Goal: Task Accomplishment & Management: Manage account settings

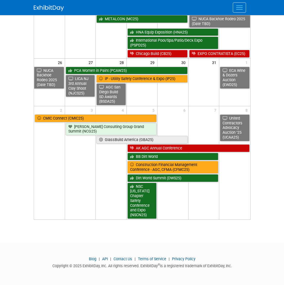
scroll to position [126, 0]
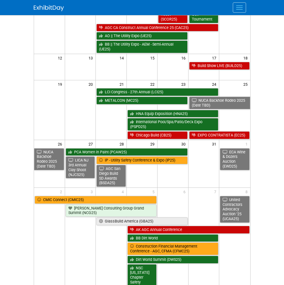
click at [243, 9] on span "Menu" at bounding box center [239, 9] width 7 height 1
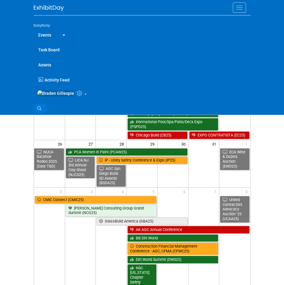
click at [42, 112] on link "Search" at bounding box center [40, 108] width 13 height 10
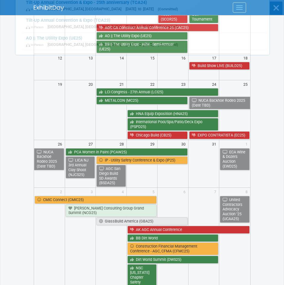
scroll to position [0, 0]
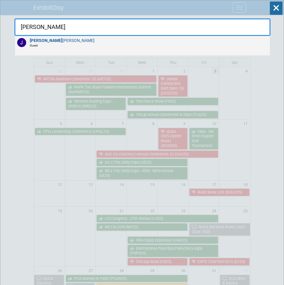
type input "joshua"
click at [93, 47] on div "Joshua Bryant Guest" at bounding box center [142, 46] width 255 height 20
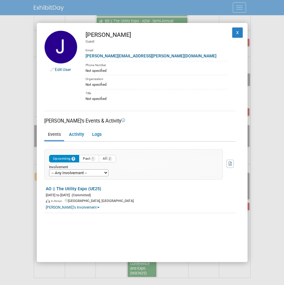
scroll to position [151, 0]
click at [232, 31] on button "X" at bounding box center [237, 32] width 11 height 10
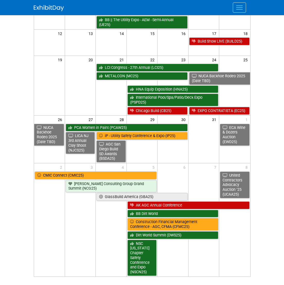
click at [241, 2] on button "Menu" at bounding box center [239, 7] width 13 height 10
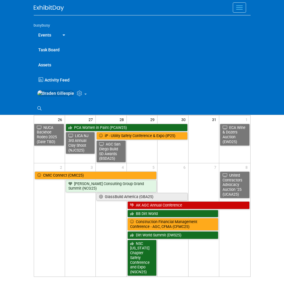
click at [77, 96] on icon at bounding box center [80, 92] width 7 height 5
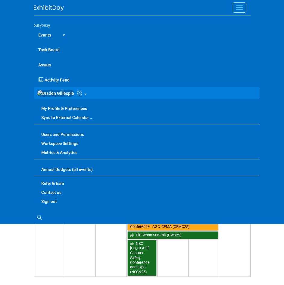
click at [71, 137] on link "Users and Permissions" at bounding box center [147, 134] width 226 height 9
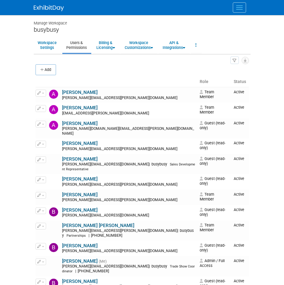
click at [270, 110] on body "busybusy Events Task Board Assets" at bounding box center [142, 142] width 284 height 285
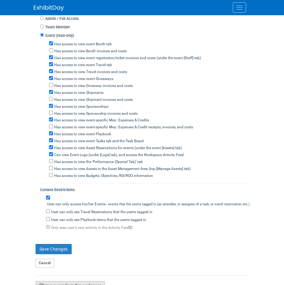
scroll to position [329, 0]
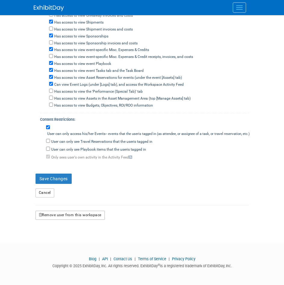
click at [66, 215] on button "Remove user from this workspace" at bounding box center [70, 214] width 69 height 9
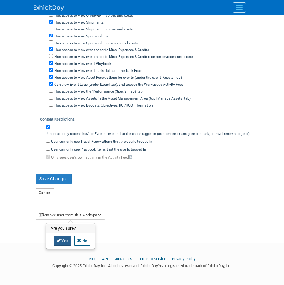
click at [68, 242] on link "Yes" at bounding box center [63, 241] width 18 height 10
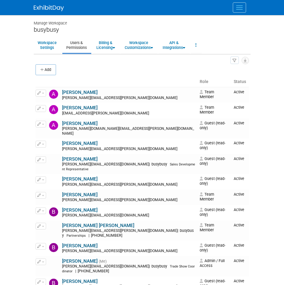
click at [58, 6] on img at bounding box center [49, 8] width 30 height 6
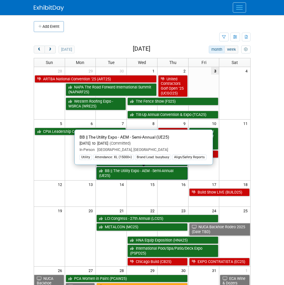
click at [144, 169] on link "BB || The Utility Expo - AEM - Semi-Annual (UE25)" at bounding box center [141, 173] width 91 height 12
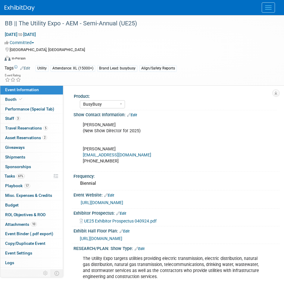
select select "BusyBusy"
select select "Member"
click at [34, 137] on span "Asset Reservations 2" at bounding box center [26, 137] width 42 height 5
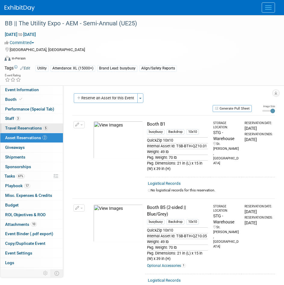
click at [34, 130] on span "Travel Reservations 5" at bounding box center [26, 127] width 43 height 5
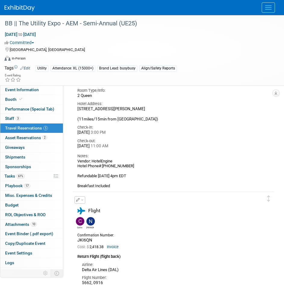
scroll to position [543, 0]
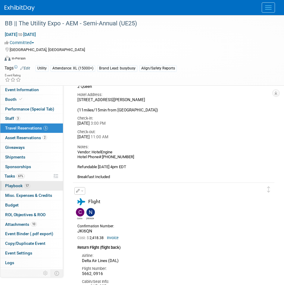
click at [28, 185] on span "17" at bounding box center [27, 185] width 6 height 5
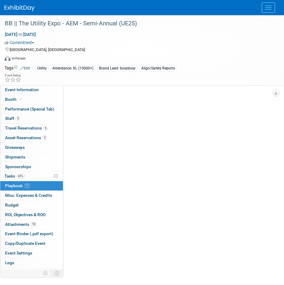
scroll to position [0, 0]
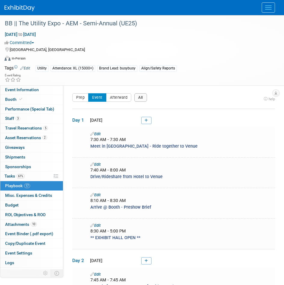
click at [136, 98] on button "All" at bounding box center [140, 97] width 13 height 8
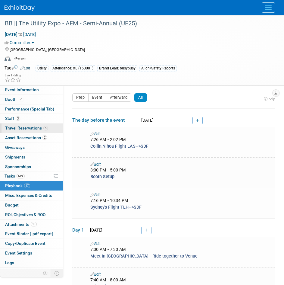
click at [39, 126] on span "Travel Reservations 5" at bounding box center [26, 127] width 43 height 5
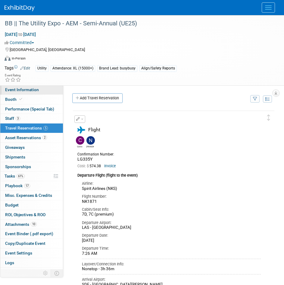
click at [30, 92] on span "Event Information" at bounding box center [22, 89] width 34 height 5
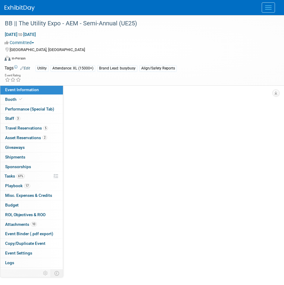
select select "BusyBusy"
select select "Member"
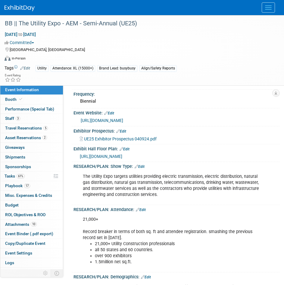
scroll to position [90, 0]
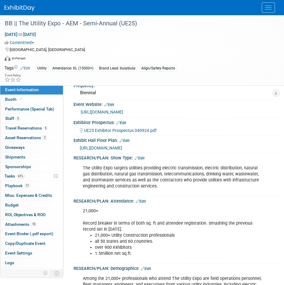
click at [111, 149] on span "https://aem.expocad.com/Events/ue25v2/index.html" at bounding box center [101, 147] width 43 height 5
drag, startPoint x: 101, startPoint y: 211, endPoint x: 85, endPoint y: 210, distance: 16.0
click at [84, 210] on div "21,000+ Record breaker in terms of both sq. ft and attendee registration. smash…" at bounding box center [174, 232] width 190 height 55
click at [119, 217] on div "21,000+ Record breaker in terms of both sq. ft and attendee registration. smash…" at bounding box center [174, 232] width 190 height 55
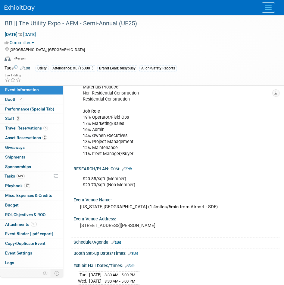
scroll to position [452, 0]
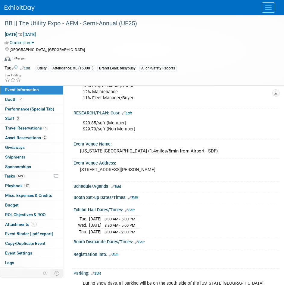
drag, startPoint x: 147, startPoint y: 232, endPoint x: 80, endPoint y: 217, distance: 69.5
click at [80, 217] on tbody "Tue. Oct 7, 2025 8:30 AM - 5:00 PM Wed. Oct 8, 2025 8:30 AM - 5:00 PM Thu." at bounding box center [109, 224] width 62 height 19
click at [122, 230] on span "8:00 AM - 2:00 PM" at bounding box center [120, 231] width 31 height 5
drag, startPoint x: 113, startPoint y: 232, endPoint x: 147, endPoint y: 232, distance: 34.7
click at [140, 232] on tr "Thu. Oct 9, 2025 8:00 AM - 2:00 PM" at bounding box center [109, 231] width 62 height 6
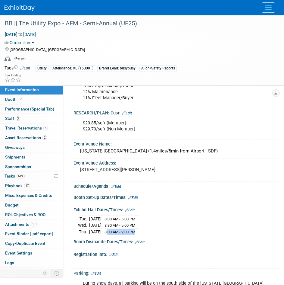
click at [140, 232] on td at bounding box center [139, 231] width 4 height 6
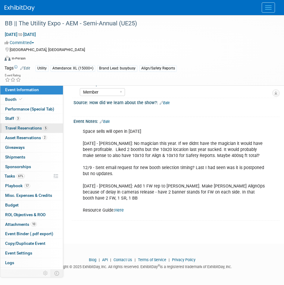
scroll to position [728, 0]
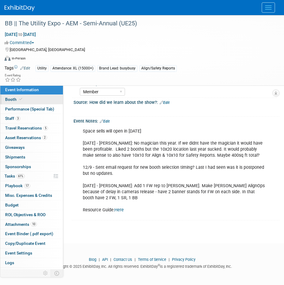
drag, startPoint x: 27, startPoint y: 97, endPoint x: 57, endPoint y: 97, distance: 29.5
click at [27, 97] on link "Booth" at bounding box center [31, 99] width 63 height 9
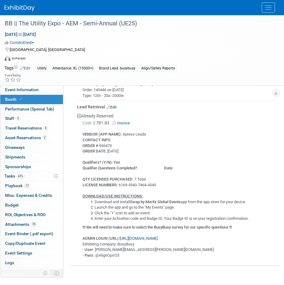
scroll to position [513, 0]
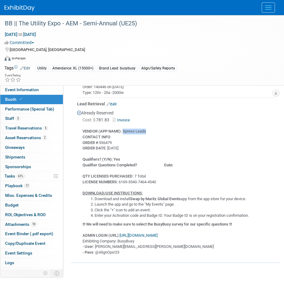
drag, startPoint x: 123, startPoint y: 129, endPoint x: 147, endPoint y: 131, distance: 23.2
click at [147, 131] on div "VENDOR (APP NAME) : Xpress Leads CONTACT INFO : ORDER # :936479 ORDER DATE : 10…" at bounding box center [176, 189] width 198 height 131
click at [148, 129] on div "VENDOR (APP NAME) : Xpress Leads CONTACT INFO : ORDER # :936479 ORDER DATE : 10…" at bounding box center [176, 189] width 198 height 131
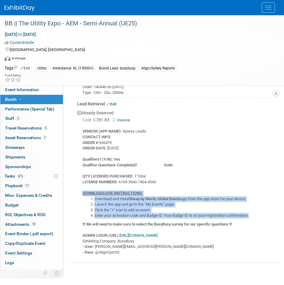
drag, startPoint x: 84, startPoint y: 192, endPoint x: 257, endPoint y: 213, distance: 174.0
click at [257, 213] on div "VENDOR (APP NAME) : Xpress Leads CONTACT INFO : ORDER # :936479 ORDER DATE : 10…" at bounding box center [176, 189] width 198 height 131
click at [180, 203] on li "Launch the app and go to the "My Events" page." at bounding box center [185, 204] width 181 height 6
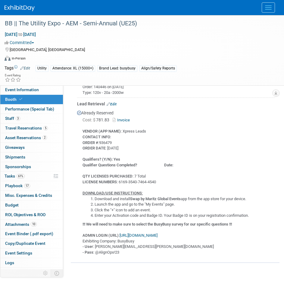
drag, startPoint x: 133, startPoint y: 196, endPoint x: 184, endPoint y: 199, distance: 51.0
click at [181, 199] on b "Swap by Maritz Global Events" at bounding box center [155, 198] width 51 height 5
drag, startPoint x: 159, startPoint y: 180, endPoint x: 120, endPoint y: 181, distance: 39.5
click at [120, 181] on div "VENDOR (APP NAME) : Xpress Leads CONTACT INFO : ORDER # :936479 ORDER DATE : 10…" at bounding box center [176, 189] width 198 height 131
click at [121, 222] on b "!!! We will need to make sure to select the BusyBusy survey for our specific qu…" at bounding box center [158, 224] width 150 height 5
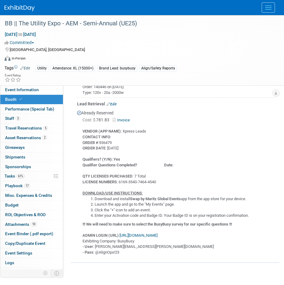
drag, startPoint x: 84, startPoint y: 223, endPoint x: 242, endPoint y: 222, distance: 158.9
click at [242, 222] on div "VENDOR (APP NAME) : Xpress Leads CONTACT INFO : ORDER # :936479 ORDER DATE : 10…" at bounding box center [176, 189] width 198 height 131
click at [175, 224] on b "!!! We will need to make sure to select the BusyBusy survey for our specific qu…" at bounding box center [158, 224] width 150 height 5
drag, startPoint x: 159, startPoint y: 222, endPoint x: 175, endPoint y: 223, distance: 16.6
click at [175, 223] on b "!!! We will need to make sure to select the BusyBusy survey for our specific qu…" at bounding box center [158, 224] width 150 height 5
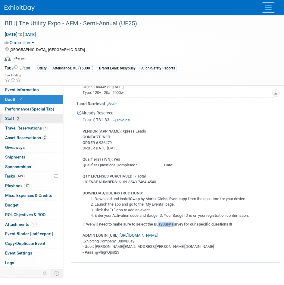
click at [22, 119] on link "3 Staff 3" at bounding box center [31, 118] width 63 height 9
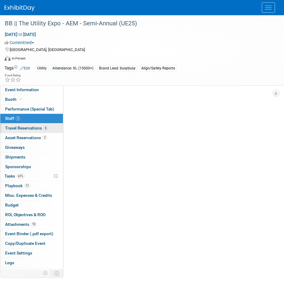
scroll to position [0, 0]
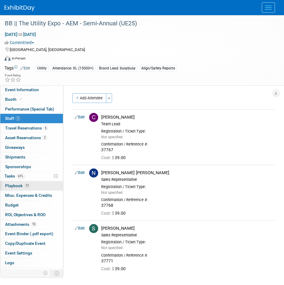
click at [25, 186] on span "17" at bounding box center [27, 185] width 6 height 5
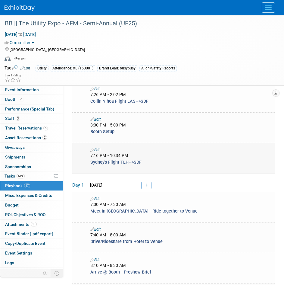
scroll to position [30, 0]
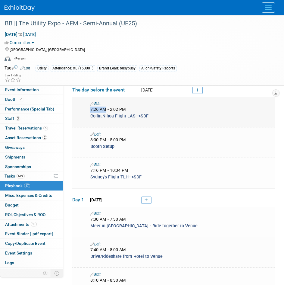
drag, startPoint x: 90, startPoint y: 109, endPoint x: 106, endPoint y: 109, distance: 15.1
click at [106, 109] on span "7:26 AM - 2:02 PM" at bounding box center [108, 109] width 36 height 5
drag, startPoint x: 124, startPoint y: 109, endPoint x: 105, endPoint y: 110, distance: 19.3
click at [105, 110] on span "7:26 AM - 2:02 PM" at bounding box center [108, 109] width 36 height 5
click at [92, 139] on span "3:00 PM - 5:00 PM" at bounding box center [108, 139] width 36 height 5
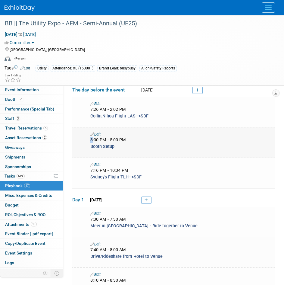
click at [92, 138] on span "3:00 PM - 5:00 PM" at bounding box center [108, 139] width 36 height 5
drag, startPoint x: 125, startPoint y: 139, endPoint x: 89, endPoint y: 142, distance: 36.0
click at [89, 142] on div "3:00 PM - 5:00 PM" at bounding box center [181, 140] width 191 height 6
click at [127, 141] on div "3:00 PM - 5:00 PM" at bounding box center [181, 140] width 182 height 6
drag, startPoint x: 112, startPoint y: 139, endPoint x: 91, endPoint y: 140, distance: 21.7
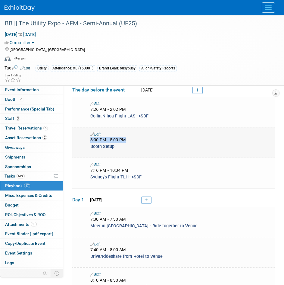
click at [91, 140] on div "3:00 PM - 5:00 PM" at bounding box center [181, 140] width 182 height 6
drag, startPoint x: 121, startPoint y: 169, endPoint x: 109, endPoint y: 169, distance: 12.4
click at [109, 169] on span "7:16 PM - 10:34 PM" at bounding box center [109, 170] width 38 height 5
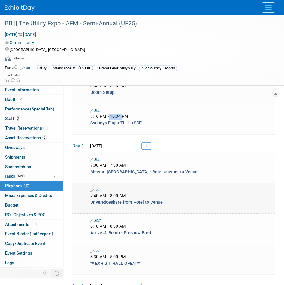
scroll to position [90, 0]
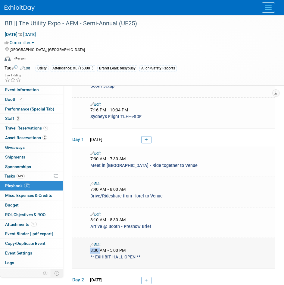
drag, startPoint x: 90, startPoint y: 249, endPoint x: 101, endPoint y: 250, distance: 10.6
click at [101, 250] on div "8:30 AM - 5:00 PM" at bounding box center [181, 250] width 191 height 6
drag, startPoint x: 94, startPoint y: 220, endPoint x: 99, endPoint y: 220, distance: 5.4
click at [99, 220] on span "8:10 AM - 8:30 AM" at bounding box center [108, 219] width 36 height 5
drag, startPoint x: 110, startPoint y: 220, endPoint x: 121, endPoint y: 220, distance: 10.9
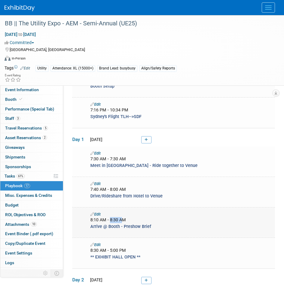
click at [121, 220] on span "8:10 AM - 8:30 AM" at bounding box center [108, 219] width 36 height 5
drag, startPoint x: 92, startPoint y: 191, endPoint x: 100, endPoint y: 191, distance: 8.1
click at [100, 191] on span "7:40 AM - 8:00 AM" at bounding box center [108, 189] width 36 height 5
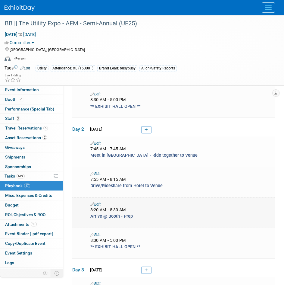
scroll to position [241, 0]
drag, startPoint x: 111, startPoint y: 179, endPoint x: 115, endPoint y: 178, distance: 4.5
click at [115, 178] on span "7:55 AM - 8:15 AM" at bounding box center [108, 178] width 36 height 5
drag, startPoint x: 91, startPoint y: 208, endPoint x: 99, endPoint y: 209, distance: 8.5
click at [99, 209] on span "8:20 AM - 8:30 AM" at bounding box center [108, 209] width 36 height 5
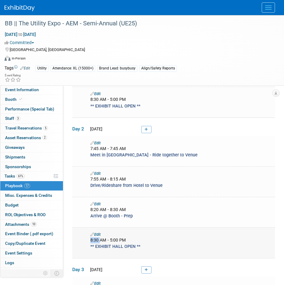
drag, startPoint x: 95, startPoint y: 240, endPoint x: 100, endPoint y: 241, distance: 5.8
click at [100, 241] on div "8:30 AM - 5:00 PM" at bounding box center [181, 240] width 191 height 6
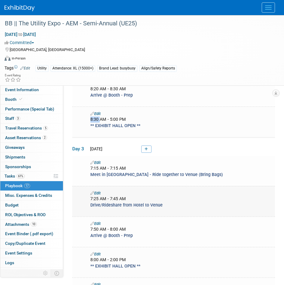
scroll to position [392, 0]
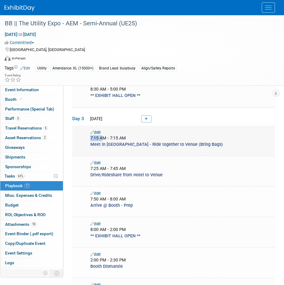
drag, startPoint x: 91, startPoint y: 136, endPoint x: 104, endPoint y: 138, distance: 13.4
click at [104, 138] on span "7:15 AM - 7:15 AM" at bounding box center [108, 137] width 36 height 5
drag, startPoint x: 93, startPoint y: 197, endPoint x: 101, endPoint y: 196, distance: 7.3
click at [101, 196] on span "7:50 AM - 8:00 AM" at bounding box center [108, 198] width 36 height 5
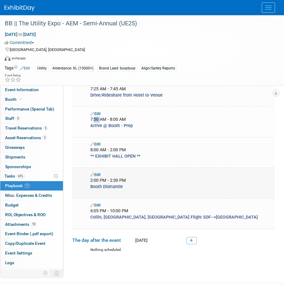
scroll to position [482, 0]
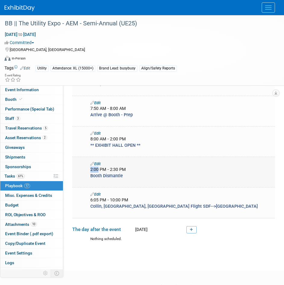
drag, startPoint x: 99, startPoint y: 166, endPoint x: 88, endPoint y: 166, distance: 10.9
click at [88, 166] on div "2:00 PM - 2:30 PM" at bounding box center [181, 169] width 191 height 6
drag, startPoint x: 117, startPoint y: 167, endPoint x: 111, endPoint y: 168, distance: 6.2
click at [111, 168] on span "2:00 PM - 2:30 PM" at bounding box center [108, 169] width 36 height 5
drag, startPoint x: 90, startPoint y: 199, endPoint x: 101, endPoint y: 198, distance: 11.2
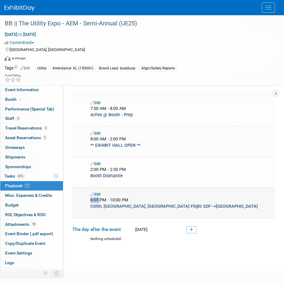
click at [101, 198] on div "6:05 PM - 10:00 PM" at bounding box center [181, 200] width 191 height 6
click at [90, 200] on span "6:05 PM - 10:00 PM" at bounding box center [109, 199] width 38 height 5
drag, startPoint x: 91, startPoint y: 198, endPoint x: 96, endPoint y: 199, distance: 5.5
click at [96, 199] on span "6:05 PM - 10:00 PM" at bounding box center [109, 199] width 38 height 5
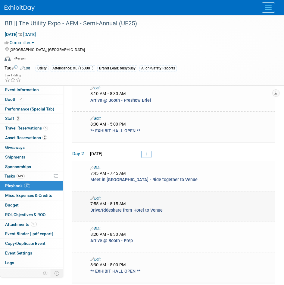
scroll to position [211, 0]
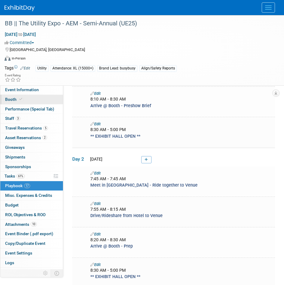
click at [20, 101] on span at bounding box center [20, 99] width 5 height 5
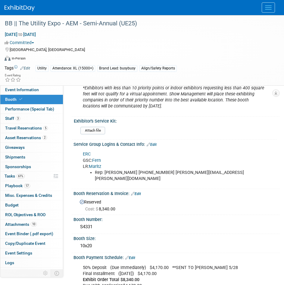
scroll to position [121, 0]
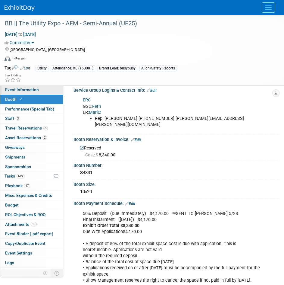
click at [23, 89] on span "Event Information" at bounding box center [22, 89] width 34 height 5
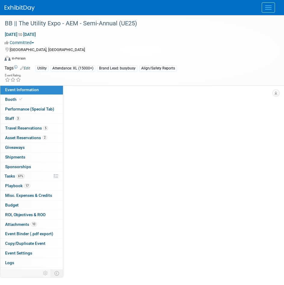
scroll to position [0, 0]
select select "BusyBusy"
select select "Member"
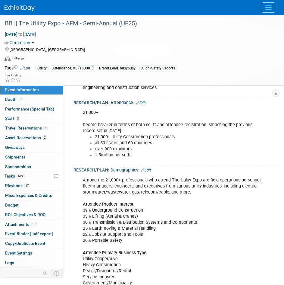
scroll to position [211, 0]
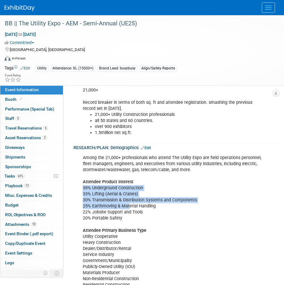
drag, startPoint x: 83, startPoint y: 188, endPoint x: 129, endPoint y: 204, distance: 48.7
click at [129, 204] on div "Among the 21,000+ professionals who attend The Utility Expo are field operation…" at bounding box center [174, 249] width 190 height 194
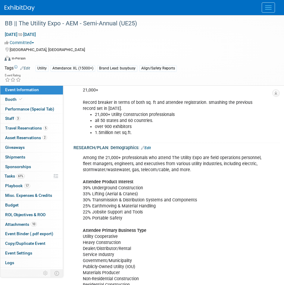
click at [121, 220] on div "Among the 21,000+ professionals who attend The Utility Expo are field operation…" at bounding box center [174, 249] width 190 height 194
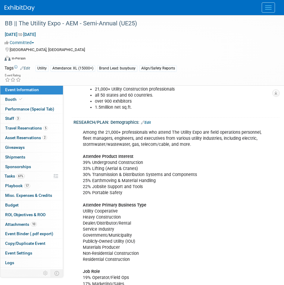
scroll to position [271, 0]
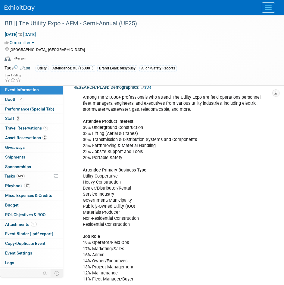
drag, startPoint x: 262, startPoint y: 136, endPoint x: 265, endPoint y: 159, distance: 22.8
click at [262, 136] on div "Among the 21,000+ professionals who attend The Utility Expo are field operation…" at bounding box center [174, 188] width 190 height 194
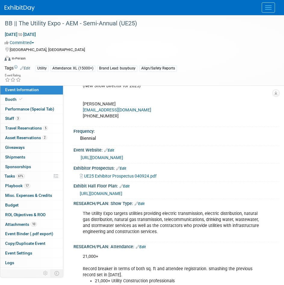
scroll to position [0, 0]
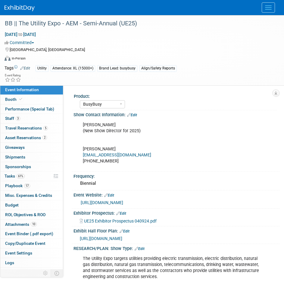
click at [122, 236] on span "https://aem.expocad.com/Events/ue25v2/index.html" at bounding box center [101, 238] width 43 height 5
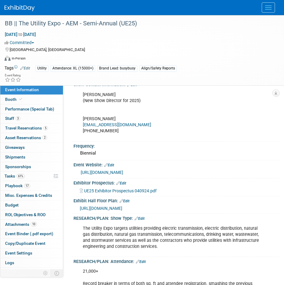
scroll to position [121, 0]
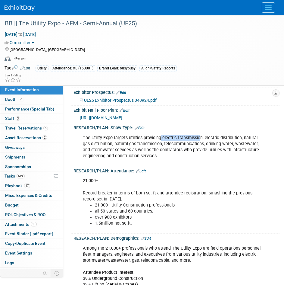
drag, startPoint x: 161, startPoint y: 136, endPoint x: 199, endPoint y: 137, distance: 37.7
click at [199, 137] on div "The Utility Expo targets utilities providing electric transmission, electric di…" at bounding box center [174, 147] width 190 height 30
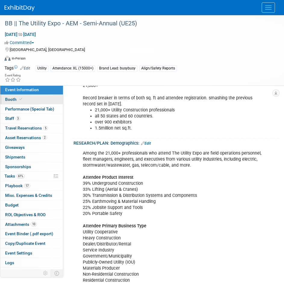
scroll to position [181, 0]
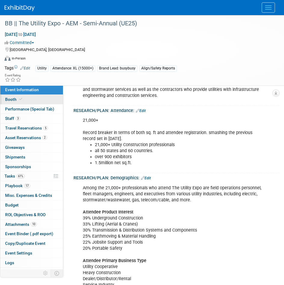
click at [21, 101] on span at bounding box center [20, 99] width 5 height 5
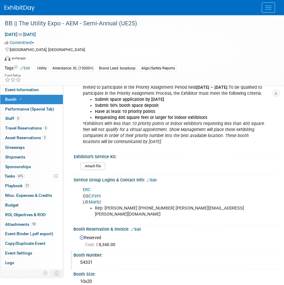
scroll to position [90, 0]
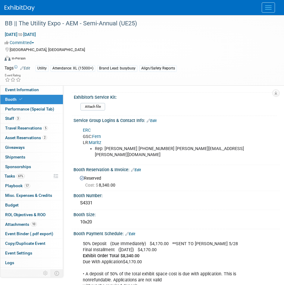
click at [37, 85] on div "BB || The Utility Expo - AEM - Semi-Annual (UE25) Oct 7, 2025 to Oct 9, 2025 (3…" at bounding box center [142, 50] width 284 height 70
click at [36, 94] on link "Event Information" at bounding box center [31, 89] width 63 height 9
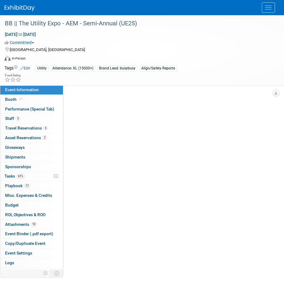
scroll to position [0, 0]
select select "BusyBusy"
select select "Member"
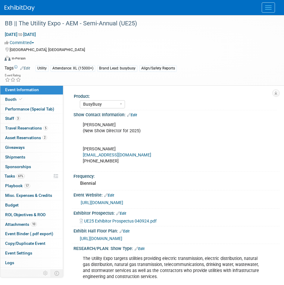
click at [118, 239] on span "https://aem.expocad.com/Events/ue25v2/index.html" at bounding box center [101, 238] width 43 height 5
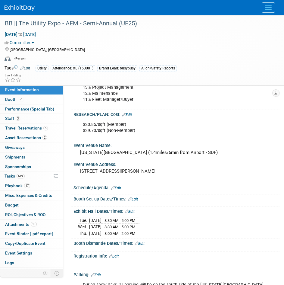
scroll to position [513, 0]
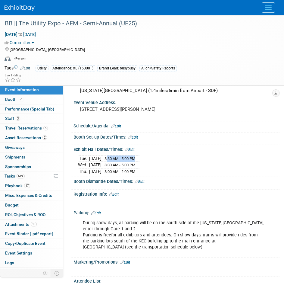
drag, startPoint x: 114, startPoint y: 157, endPoint x: 150, endPoint y: 159, distance: 35.9
click at [140, 159] on tr "Tue. Oct 7, 2025 8:30 AM - 5:00 PM" at bounding box center [109, 158] width 62 height 7
drag, startPoint x: 138, startPoint y: 164, endPoint x: 150, endPoint y: 164, distance: 12.1
click at [140, 164] on tr "Wed. Oct 8, 2025 8:30 AM - 5:00 PM" at bounding box center [109, 165] width 62 height 7
drag, startPoint x: 113, startPoint y: 170, endPoint x: 146, endPoint y: 169, distance: 33.2
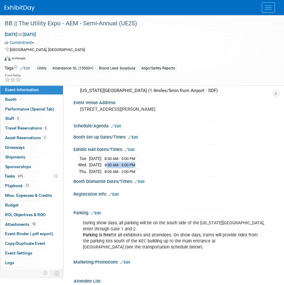
click at [137, 169] on td "8:00 AM - 2:00 PM" at bounding box center [119, 171] width 35 height 6
click at [29, 98] on link "Booth" at bounding box center [31, 99] width 63 height 9
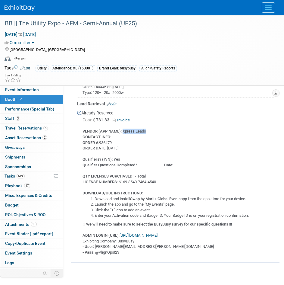
drag, startPoint x: 150, startPoint y: 130, endPoint x: 123, endPoint y: 130, distance: 27.1
click at [123, 130] on div "VENDOR (APP NAME) : Xpress Leads CONTACT INFO : ORDER # :936479 ORDER DATE : 10…" at bounding box center [176, 189] width 198 height 131
drag, startPoint x: 132, startPoint y: 197, endPoint x: 184, endPoint y: 200, distance: 51.3
click at [181, 200] on b "Swap by Maritz Global Events" at bounding box center [155, 198] width 51 height 5
drag, startPoint x: 148, startPoint y: 214, endPoint x: 164, endPoint y: 216, distance: 16.4
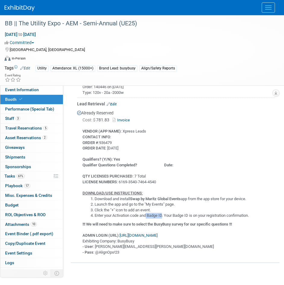
click at [164, 216] on li "Enter your Activation code and Badge ID. Your Badge ID is on your registration …" at bounding box center [185, 216] width 181 height 6
drag, startPoint x: 84, startPoint y: 224, endPoint x: 247, endPoint y: 226, distance: 163.7
click at [247, 226] on div "VENDOR (APP NAME) : Xpress Leads CONTACT INFO : ORDER # :936479 ORDER DATE : 10…" at bounding box center [176, 189] width 198 height 131
click at [159, 223] on b "!!! We will need to make sure to select the BusyBusy survey for our specific qu…" at bounding box center [158, 224] width 150 height 5
drag, startPoint x: 158, startPoint y: 222, endPoint x: 175, endPoint y: 224, distance: 16.7
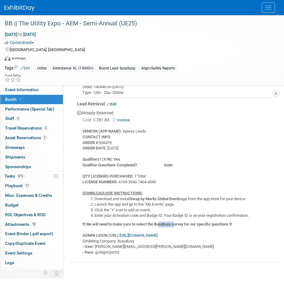
click at [175, 224] on b "!!! We will need to make sure to select the BusyBusy survey for our specific qu…" at bounding box center [158, 224] width 150 height 5
drag, startPoint x: 158, startPoint y: 222, endPoint x: 175, endPoint y: 224, distance: 17.4
click at [175, 224] on b "!!! We will need to make sure to select the BusyBusy survey for our specific qu…" at bounding box center [158, 224] width 150 height 5
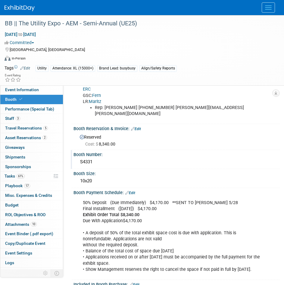
scroll to position [121, 0]
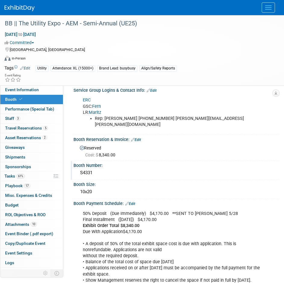
drag, startPoint x: 96, startPoint y: 174, endPoint x: 73, endPoint y: 174, distance: 22.9
click at [73, 174] on div "Booth Number: S4331" at bounding box center [175, 170] width 209 height 19
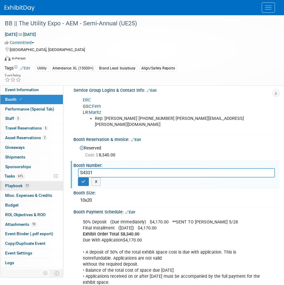
click at [27, 186] on span "17" at bounding box center [27, 185] width 6 height 5
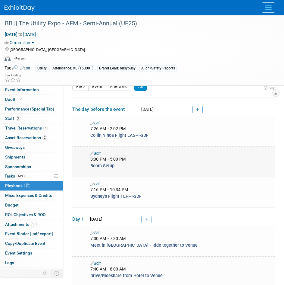
scroll to position [30, 0]
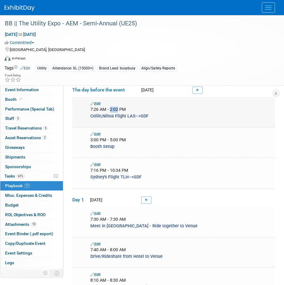
drag, startPoint x: 113, startPoint y: 109, endPoint x: 110, endPoint y: 109, distance: 3.6
click at [110, 109] on span "7:26 AM - 2:02 PM" at bounding box center [108, 109] width 36 height 5
drag, startPoint x: 89, startPoint y: 140, endPoint x: 124, endPoint y: 143, distance: 35.1
click at [124, 143] on div "Edit 3:00 PM - 5:00 PM Booth Setup" at bounding box center [181, 140] width 191 height 19
click at [102, 140] on span "3:00 PM - 5:00 PM" at bounding box center [108, 139] width 36 height 5
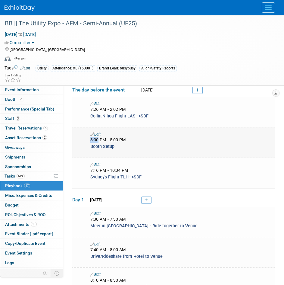
drag, startPoint x: 99, startPoint y: 139, endPoint x: 84, endPoint y: 142, distance: 15.1
click at [84, 142] on td "Edit 3:00 PM - 5:00 PM Booth Setup" at bounding box center [173, 142] width 203 height 30
drag, startPoint x: 118, startPoint y: 139, endPoint x: 109, endPoint y: 140, distance: 9.0
click at [109, 140] on span "3:00 PM - 5:00 PM" at bounding box center [108, 139] width 36 height 5
click at [127, 140] on div "3:00 PM - 5:00 PM" at bounding box center [181, 140] width 182 height 6
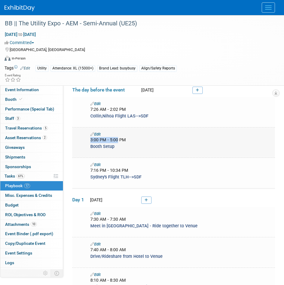
drag, startPoint x: 118, startPoint y: 139, endPoint x: 90, endPoint y: 139, distance: 28.6
click at [90, 139] on div "3:00 PM - 5:00 PM" at bounding box center [181, 140] width 191 height 6
click at [116, 141] on span "3:00 PM - 5:00 PM" at bounding box center [108, 139] width 36 height 5
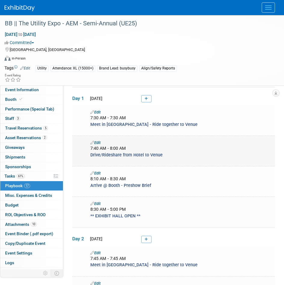
scroll to position [121, 0]
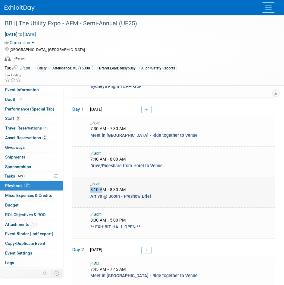
drag, startPoint x: 91, startPoint y: 188, endPoint x: 102, endPoint y: 189, distance: 11.2
click at [102, 189] on span "8:10 AM - 8:30 AM" at bounding box center [108, 189] width 36 height 5
drag, startPoint x: 90, startPoint y: 159, endPoint x: 99, endPoint y: 160, distance: 9.5
click at [99, 160] on div "7:40 AM - 8:00 AM" at bounding box center [181, 159] width 191 height 6
drag, startPoint x: 91, startPoint y: 129, endPoint x: 99, endPoint y: 129, distance: 8.5
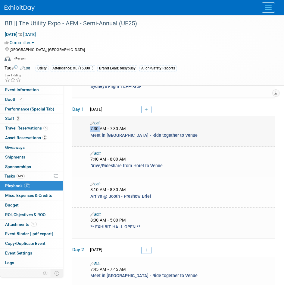
click at [99, 129] on span "7:30 AM - 7:30 AM" at bounding box center [108, 128] width 36 height 5
drag, startPoint x: 90, startPoint y: 158, endPoint x: 99, endPoint y: 158, distance: 9.9
click at [99, 158] on div "7:40 AM - 8:00 AM" at bounding box center [181, 159] width 191 height 6
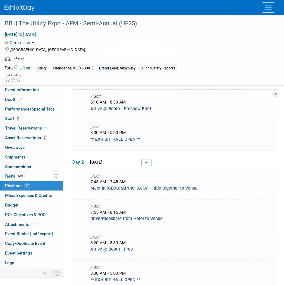
scroll to position [241, 0]
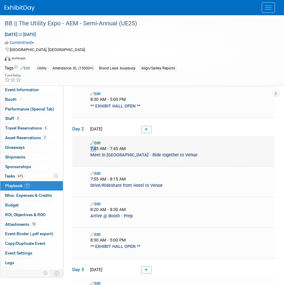
drag, startPoint x: 90, startPoint y: 148, endPoint x: 96, endPoint y: 147, distance: 5.4
click at [96, 147] on div "7:45 AM - 7:45 AM" at bounding box center [181, 149] width 191 height 6
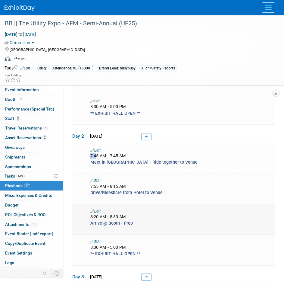
scroll to position [271, 0]
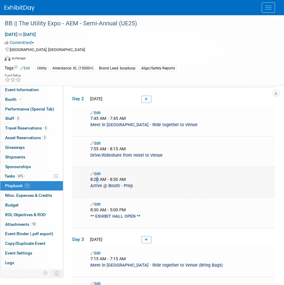
drag, startPoint x: 99, startPoint y: 178, endPoint x: 96, endPoint y: 178, distance: 3.0
click at [96, 178] on span "8:20 AM - 8:30 AM" at bounding box center [108, 179] width 36 height 5
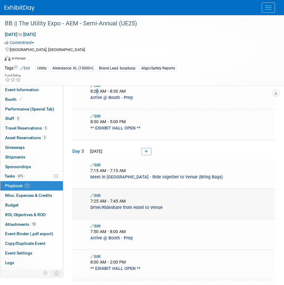
scroll to position [362, 0]
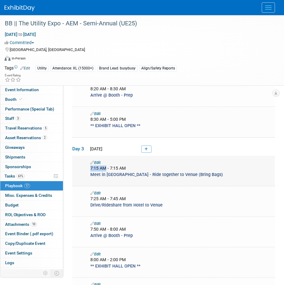
drag, startPoint x: 90, startPoint y: 167, endPoint x: 106, endPoint y: 166, distance: 15.7
click at [106, 166] on span "7:15 AM - 7:15 AM" at bounding box center [108, 168] width 36 height 5
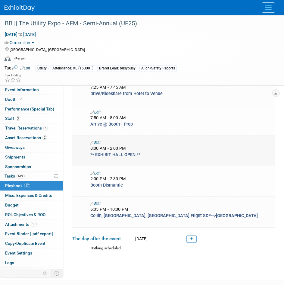
scroll to position [508, 0]
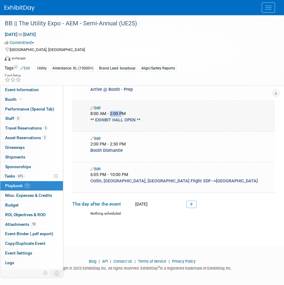
drag, startPoint x: 110, startPoint y: 110, endPoint x: 121, endPoint y: 110, distance: 10.9
click at [121, 111] on span "8:00 AM - 2:00 PM" at bounding box center [108, 113] width 36 height 5
click at [34, 128] on span "Travel Reservations 5" at bounding box center [26, 127] width 43 height 5
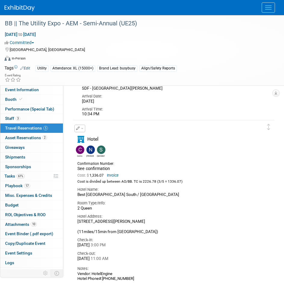
scroll to position [482, 0]
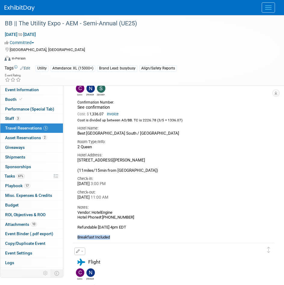
drag, startPoint x: 111, startPoint y: 238, endPoint x: 77, endPoint y: 238, distance: 34.4
click at [77, 238] on div "Hotel Collin Nihoa Sydney See confirmation Cost: $ 1,336.07 Invoice" at bounding box center [169, 156] width 193 height 165
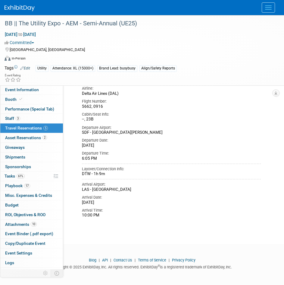
scroll to position [932, 0]
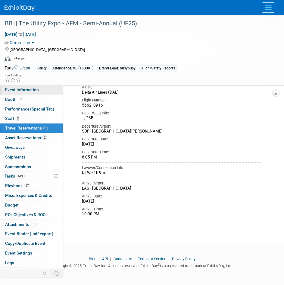
click at [20, 90] on span "Event Information" at bounding box center [22, 89] width 34 height 5
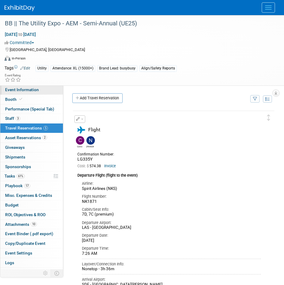
select select "BusyBusy"
select select "Member"
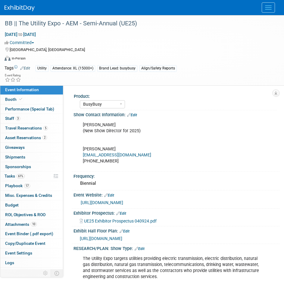
scroll to position [151, 0]
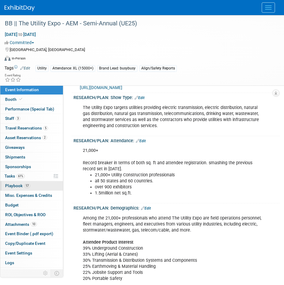
click at [27, 186] on span "17" at bounding box center [27, 185] width 6 height 5
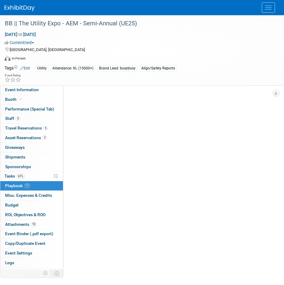
scroll to position [0, 0]
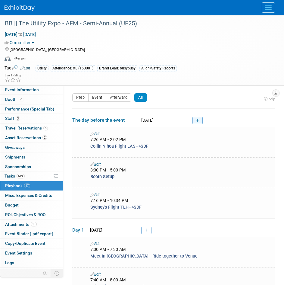
click at [194, 121] on link at bounding box center [198, 120] width 10 height 7
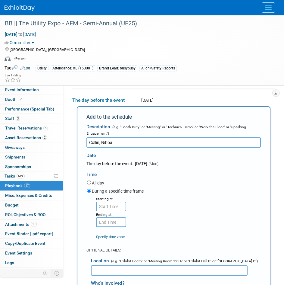
click at [124, 143] on input "Collin, Nihoa" at bounding box center [174, 142] width 175 height 10
type input "Collin, Nihoa Drive to Las Vegas"
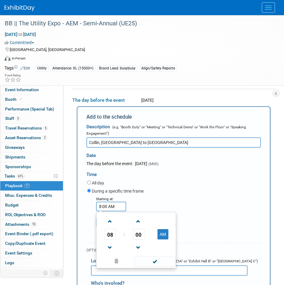
click at [107, 208] on input "8:00 AM" at bounding box center [111, 206] width 30 height 10
drag, startPoint x: 118, startPoint y: 205, endPoint x: 97, endPoint y: 205, distance: 21.1
click at [97, 205] on input "8:00 AM" at bounding box center [111, 206] width 30 height 10
type input "4:45 AM"
click at [215, 195] on div "During a specific time frame" at bounding box center [174, 191] width 174 height 8
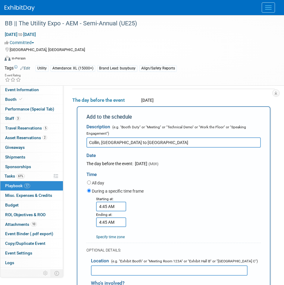
click at [106, 224] on input "4:45 AM" at bounding box center [111, 222] width 30 height 10
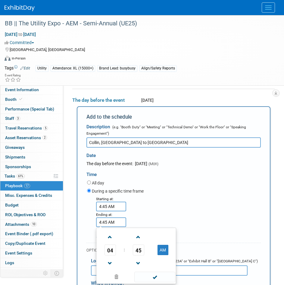
drag, startPoint x: 121, startPoint y: 224, endPoint x: 73, endPoint y: 222, distance: 48.3
click at [73, 222] on div "Add to the schedule Description (e.g. "Booth Duty" or "Meeting" or "Technical D…" at bounding box center [173, 256] width 203 height 300
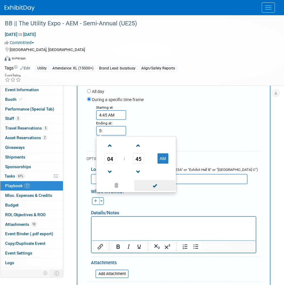
scroll to position [110, 0]
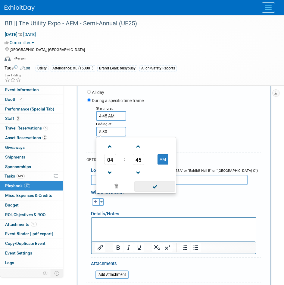
click at [163, 183] on span at bounding box center [154, 186] width 41 height 11
type input "5:30 AM"
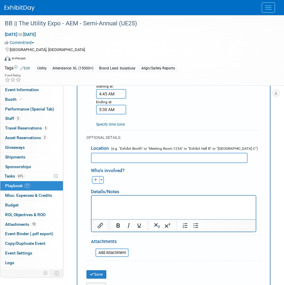
scroll to position [80, 0]
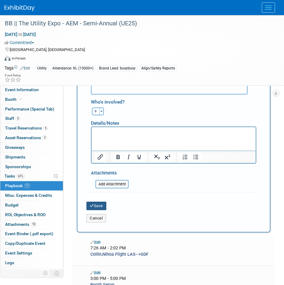
click at [105, 203] on button "Save" at bounding box center [97, 205] width 20 height 8
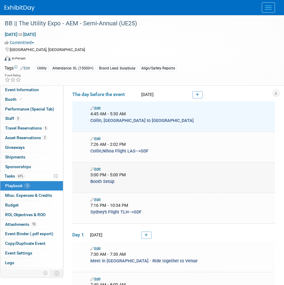
scroll to position [0, 0]
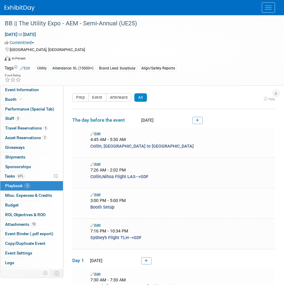
click at [14, 8] on img at bounding box center [20, 8] width 30 height 6
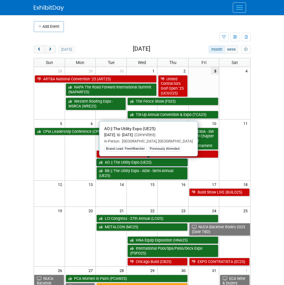
click at [118, 164] on link "AO || The Utility Expo (UE25)" at bounding box center [141, 162] width 91 height 8
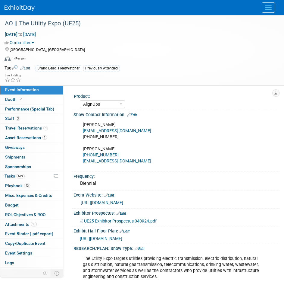
select select "AlignOps"
select select "Member"
click at [28, 186] on span "22" at bounding box center [27, 185] width 6 height 5
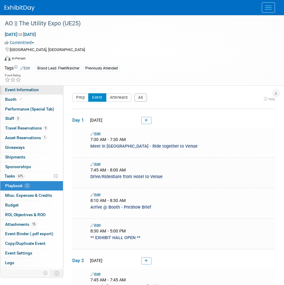
click at [36, 93] on link "Event Information" at bounding box center [31, 89] width 63 height 9
select select "AlignOps"
select select "Member"
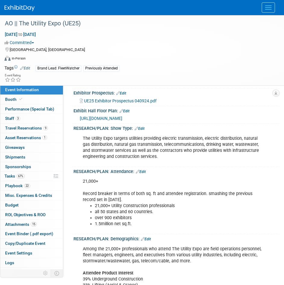
scroll to position [121, 0]
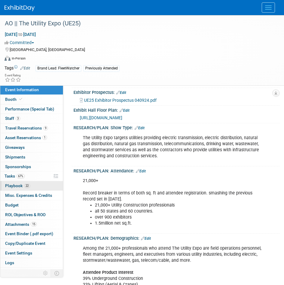
click at [33, 187] on link "22 Playbook 22" at bounding box center [31, 185] width 63 height 9
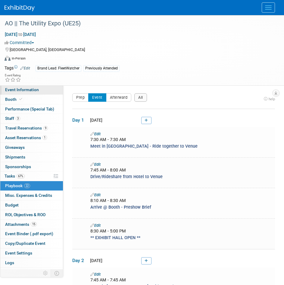
click at [19, 88] on span "Event Information" at bounding box center [22, 89] width 34 height 5
select select "AlignOps"
select select "Member"
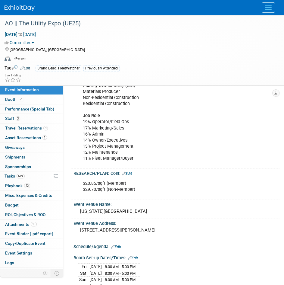
scroll to position [332, 0]
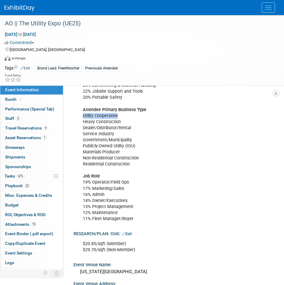
drag, startPoint x: 82, startPoint y: 115, endPoint x: 128, endPoint y: 115, distance: 45.5
click at [128, 115] on div "Among the 21,000+ professionals who attend The Utility Expo are field operation…" at bounding box center [174, 128] width 190 height 194
click at [118, 136] on div "Among the 21,000+ professionals who attend The Utility Expo are field operation…" at bounding box center [174, 128] width 190 height 194
drag, startPoint x: 83, startPoint y: 126, endPoint x: 133, endPoint y: 130, distance: 49.6
click at [133, 130] on div "Among the 21,000+ professionals who attend The Utility Expo are field operation…" at bounding box center [174, 128] width 190 height 194
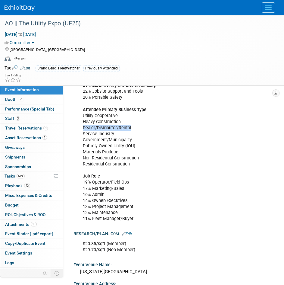
click at [134, 127] on div "Among the 21,000+ professionals who attend The Utility Expo are field operation…" at bounding box center [174, 128] width 190 height 194
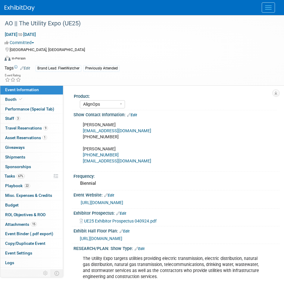
scroll to position [60, 0]
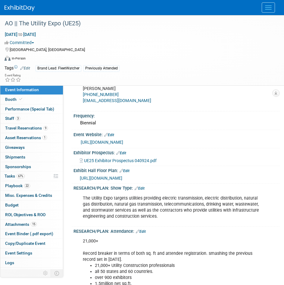
click at [106, 179] on span "https://aem.expocad.com/Events/ue25v2/index.html" at bounding box center [101, 177] width 43 height 5
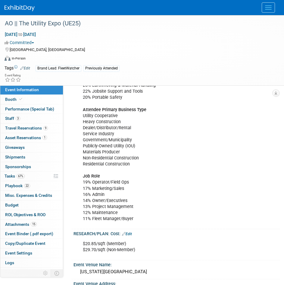
scroll to position [301, 0]
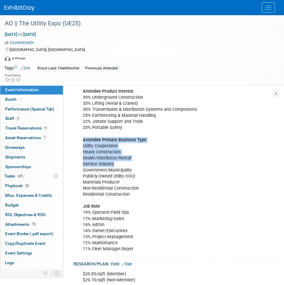
drag, startPoint x: 83, startPoint y: 139, endPoint x: 154, endPoint y: 166, distance: 76.0
click at [154, 166] on div "Among the 21,000+ professionals who attend The Utility Expo are field operation…" at bounding box center [174, 158] width 190 height 194
click at [125, 145] on div "Among the 21,000+ professionals who attend The Utility Expo are field operation…" at bounding box center [174, 158] width 190 height 194
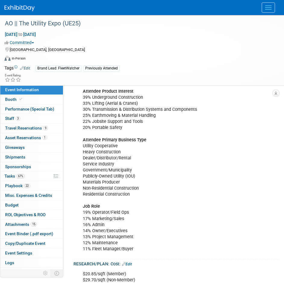
click at [82, 145] on div "Among the 21,000+ professionals who attend The Utility Expo are field operation…" at bounding box center [174, 158] width 190 height 194
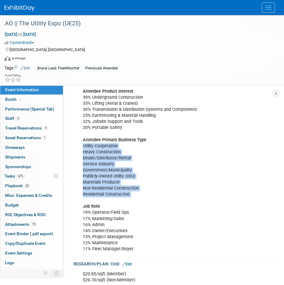
drag, startPoint x: 82, startPoint y: 145, endPoint x: 143, endPoint y: 200, distance: 82.2
click at [143, 200] on div "Among the 21,000+ professionals who attend The Utility Expo are field operation…" at bounding box center [174, 158] width 190 height 194
click at [120, 146] on div "Among the 21,000+ professionals who attend The Utility Expo are field operation…" at bounding box center [174, 158] width 190 height 194
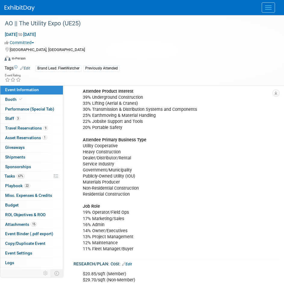
click at [82, 146] on div "Among the 21,000+ professionals who attend The Utility Expo are field operation…" at bounding box center [174, 158] width 190 height 194
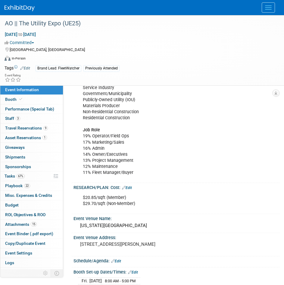
scroll to position [392, 0]
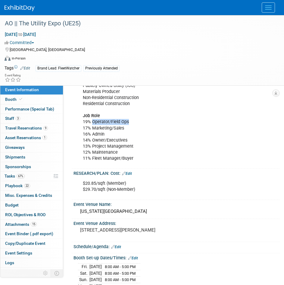
drag, startPoint x: 93, startPoint y: 121, endPoint x: 131, endPoint y: 121, distance: 38.0
click at [131, 121] on div "Among the 21,000+ professionals who attend The Utility Expo are field operation…" at bounding box center [174, 68] width 190 height 194
click at [129, 122] on div "Among the 21,000+ professionals who attend The Utility Expo are field operation…" at bounding box center [174, 68] width 190 height 194
drag, startPoint x: 93, startPoint y: 134, endPoint x: 128, endPoint y: 137, distance: 35.4
click at [127, 137] on div "Among the 21,000+ professionals who attend The Utility Expo are field operation…" at bounding box center [174, 68] width 190 height 194
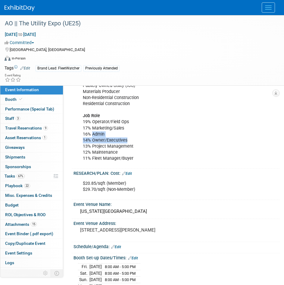
click at [128, 139] on div "Among the 21,000+ professionals who attend The Utility Expo are field operation…" at bounding box center [174, 68] width 190 height 194
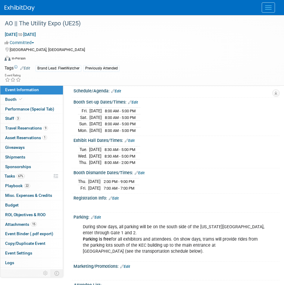
scroll to position [513, 0]
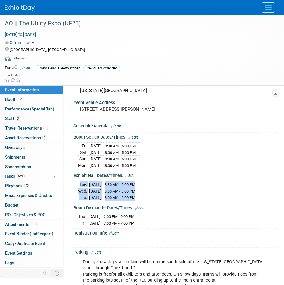
drag, startPoint x: 147, startPoint y: 196, endPoint x: 76, endPoint y: 187, distance: 72.1
click at [76, 187] on div "Tue. Oct 7, 2025 8:30 AM - 5:00 PM Wed. Oct 8, 2025 8:30 AM - 5:00 PM" at bounding box center [177, 189] width 206 height 23
click at [140, 190] on td at bounding box center [139, 191] width 4 height 7
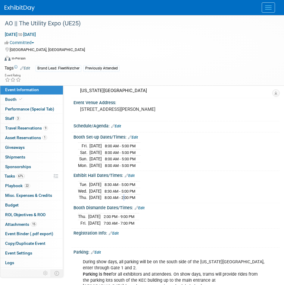
click at [134, 196] on span "8:00 AM - 2:00 PM" at bounding box center [120, 197] width 31 height 5
click at [39, 183] on link "22 Playbook 22" at bounding box center [31, 185] width 63 height 9
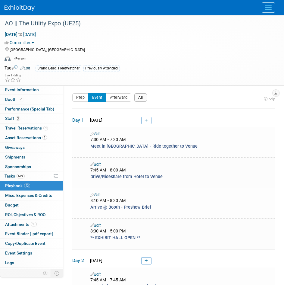
click at [143, 99] on button "All" at bounding box center [140, 97] width 13 height 8
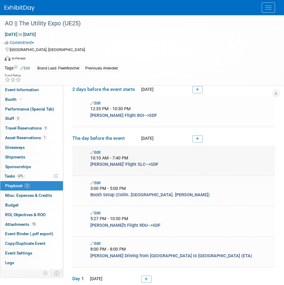
scroll to position [30, 0]
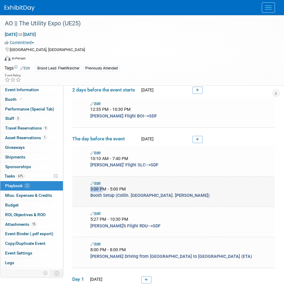
drag, startPoint x: 91, startPoint y: 189, endPoint x: 104, endPoint y: 190, distance: 13.0
click at [104, 190] on span "3:00 PM - 5:00 PM" at bounding box center [108, 188] width 36 height 5
click at [98, 189] on span "3:00 PM - 5:00 PM" at bounding box center [108, 188] width 36 height 5
drag, startPoint x: 98, startPoint y: 189, endPoint x: 90, endPoint y: 190, distance: 8.4
click at [90, 190] on div "3:00 PM - 5:00 PM" at bounding box center [181, 189] width 191 height 6
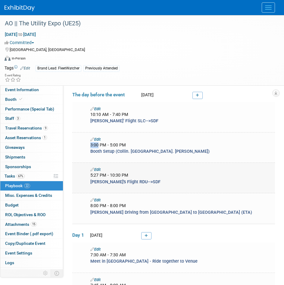
scroll to position [60, 0]
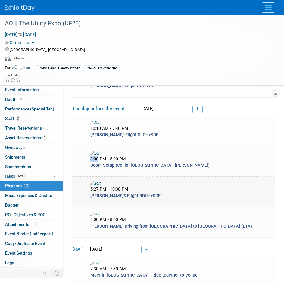
click at [97, 184] on link "Edit" at bounding box center [95, 183] width 10 height 5
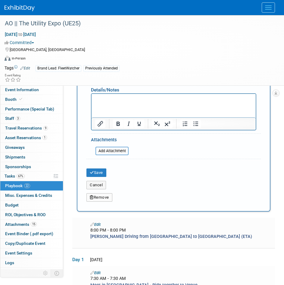
scroll to position [347, 0]
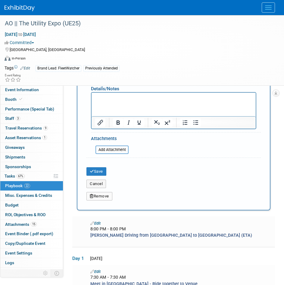
click at [100, 194] on button "Remove" at bounding box center [100, 196] width 26 height 8
click at [141, 201] on link "Yes" at bounding box center [132, 201] width 17 height 10
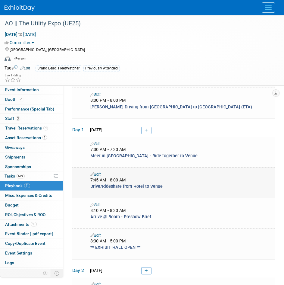
scroll to position [151, 0]
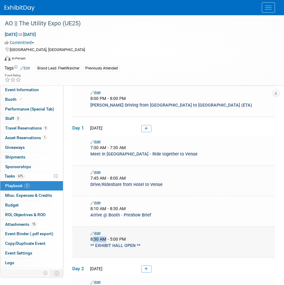
drag, startPoint x: 93, startPoint y: 237, endPoint x: 106, endPoint y: 237, distance: 13.3
click at [106, 237] on span "8:30 AM - 5:00 PM" at bounding box center [108, 238] width 36 height 5
drag, startPoint x: 88, startPoint y: 178, endPoint x: 103, endPoint y: 177, distance: 14.5
click at [103, 177] on div "7:45 AM - 8:00 AM" at bounding box center [181, 178] width 191 height 6
drag, startPoint x: 90, startPoint y: 147, endPoint x: 99, endPoint y: 148, distance: 8.8
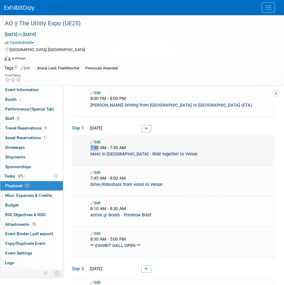
click at [99, 148] on div "7:30 AM - 7:30 AM" at bounding box center [181, 148] width 191 height 6
click at [99, 147] on span "7:30 AM - 7:30 AM" at bounding box center [108, 147] width 36 height 5
drag, startPoint x: 91, startPoint y: 146, endPoint x: 105, endPoint y: 148, distance: 14.0
click at [105, 148] on span "7:30 AM - 7:30 AM" at bounding box center [108, 147] width 36 height 5
drag, startPoint x: 91, startPoint y: 177, endPoint x: 99, endPoint y: 178, distance: 8.3
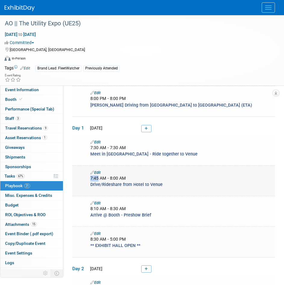
click at [99, 178] on span "7:45 AM - 8:00 AM" at bounding box center [108, 177] width 36 height 5
drag, startPoint x: 110, startPoint y: 177, endPoint x: 115, endPoint y: 178, distance: 5.8
click at [115, 178] on span "7:45 AM - 8:00 AM" at bounding box center [108, 177] width 36 height 5
drag, startPoint x: 95, startPoint y: 208, endPoint x: 100, endPoint y: 208, distance: 5.1
click at [100, 208] on span "8:10 AM - 8:30 AM" at bounding box center [108, 208] width 36 height 5
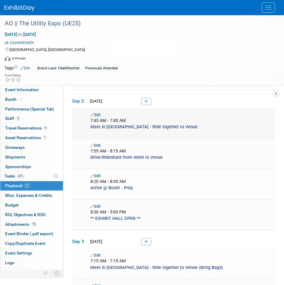
scroll to position [332, 0]
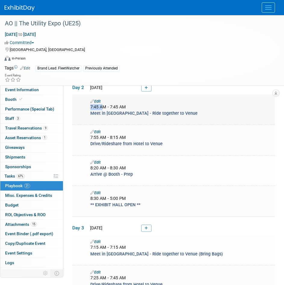
drag, startPoint x: 91, startPoint y: 105, endPoint x: 103, endPoint y: 110, distance: 12.7
click at [103, 106] on span "7:45 AM - 7:45 AM" at bounding box center [108, 106] width 36 height 5
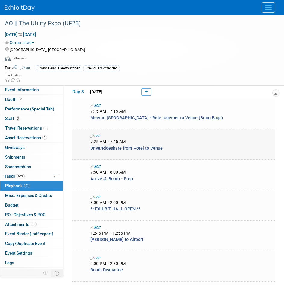
scroll to position [482, 0]
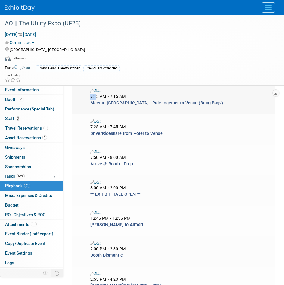
drag, startPoint x: 91, startPoint y: 94, endPoint x: 96, endPoint y: 95, distance: 5.2
click at [96, 95] on span "7:15 AM - 7:15 AM" at bounding box center [108, 96] width 36 height 5
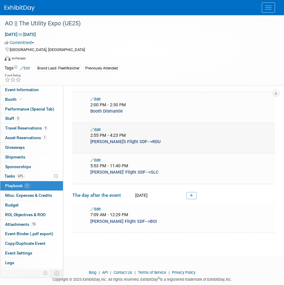
scroll to position [637, 0]
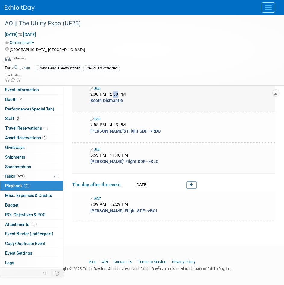
drag, startPoint x: 118, startPoint y: 91, endPoint x: 114, endPoint y: 91, distance: 4.2
click at [114, 92] on span "2:00 PM - 2:30 PM" at bounding box center [108, 94] width 36 height 5
click at [125, 92] on span "2:00 PM - 2:30 PM" at bounding box center [108, 94] width 36 height 5
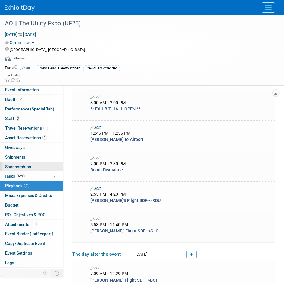
scroll to position [516, 0]
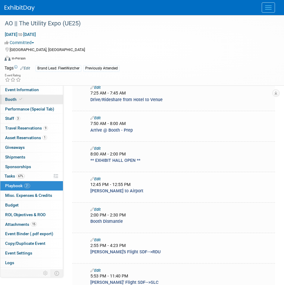
click at [22, 99] on icon at bounding box center [20, 98] width 3 height 3
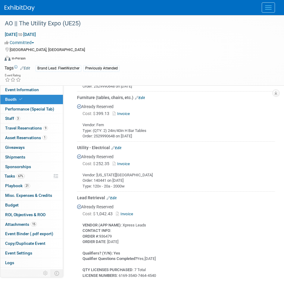
scroll to position [603, 0]
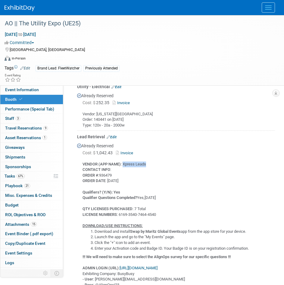
drag, startPoint x: 148, startPoint y: 162, endPoint x: 124, endPoint y: 161, distance: 24.1
click at [124, 161] on div "VENDOR (APP NAME) : Xpress Leads CONTACT INFO : ORDER # :936479 ORDER DATE : 10…" at bounding box center [176, 227] width 198 height 142
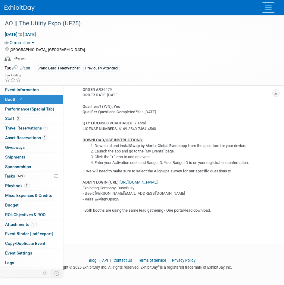
scroll to position [689, 0]
drag, startPoint x: 133, startPoint y: 143, endPoint x: 184, endPoint y: 145, distance: 51.6
click at [184, 145] on li "Download and install Swap by Maritz Global Events app from the app store for yo…" at bounding box center [185, 146] width 181 height 6
drag, startPoint x: 114, startPoint y: 160, endPoint x: 140, endPoint y: 160, distance: 26.2
click at [140, 160] on li "Enter your Activation code and Badge ID. Your Badge ID is on your registration …" at bounding box center [185, 162] width 181 height 6
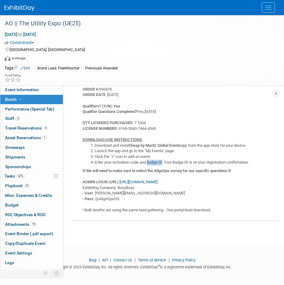
drag, startPoint x: 150, startPoint y: 159, endPoint x: 164, endPoint y: 161, distance: 14.9
click at [164, 161] on li "Enter your Activation code and Badge ID. Your Badge ID is on your registration …" at bounding box center [185, 162] width 181 height 6
drag, startPoint x: 160, startPoint y: 127, endPoint x: 119, endPoint y: 128, distance: 40.7
click at [119, 128] on div "VENDOR (APP NAME) : Xpress Leads CONTACT INFO : ORDER # :936479 ORDER DATE : 10…" at bounding box center [176, 142] width 198 height 142
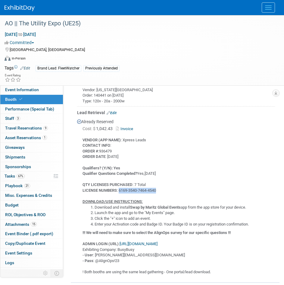
scroll to position [659, 0]
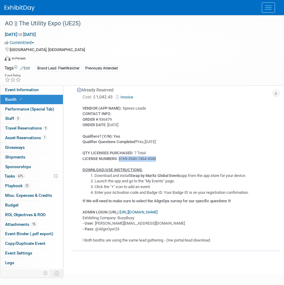
drag, startPoint x: 83, startPoint y: 200, endPoint x: 236, endPoint y: 201, distance: 152.9
click at [231, 201] on b "!!! We will need to make sure to select the AlignOps survey for our specific qu…" at bounding box center [157, 200] width 148 height 5
click at [158, 198] on b "!!! We will need to make sure to select the AlignOps survey for our specific qu…" at bounding box center [157, 200] width 148 height 5
drag, startPoint x: 159, startPoint y: 198, endPoint x: 186, endPoint y: 201, distance: 27.9
click at [186, 201] on b "!!! We will need to make sure to select the AlignOps survey for our specific qu…" at bounding box center [157, 200] width 148 height 5
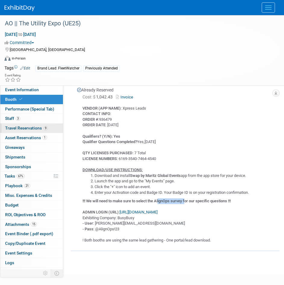
click at [23, 127] on span "Travel Reservations 9" at bounding box center [26, 127] width 43 height 5
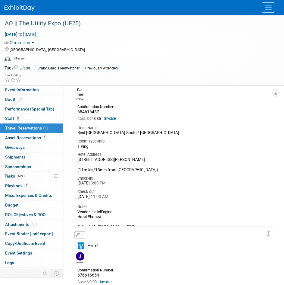
scroll to position [754, 0]
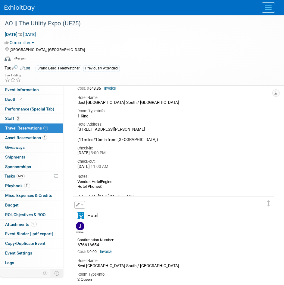
drag, startPoint x: 114, startPoint y: 189, endPoint x: 73, endPoint y: 190, distance: 40.7
click at [73, 190] on div "Hotel Tucker 684616457 Cost: $ 643.35 Invoice Hotel Name: Check-in:" at bounding box center [169, 121] width 193 height 176
click at [110, 192] on div "Vendor: HotelEngine Hotel Phone#: Refundable 10/4 @ 11:59 am EDT Breakfast Incl…" at bounding box center [169, 194] width 184 height 30
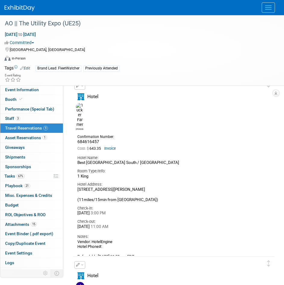
scroll to position [693, 0]
click at [24, 91] on span "Event Information" at bounding box center [22, 89] width 34 height 5
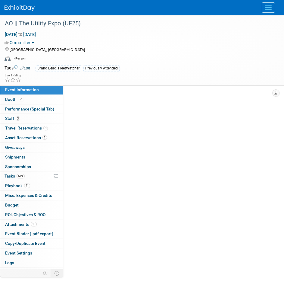
scroll to position [0, 0]
select select "AlignOps"
select select "Member"
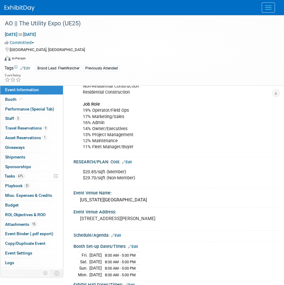
scroll to position [513, 0]
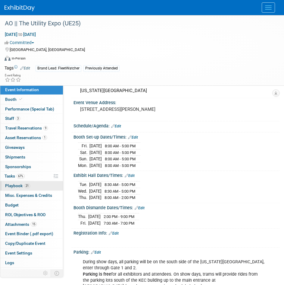
click at [29, 188] on span "Playbook 21" at bounding box center [17, 185] width 25 height 5
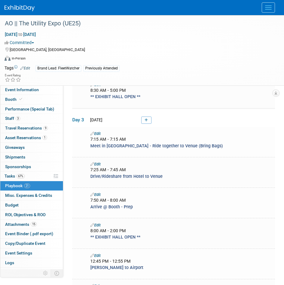
scroll to position [452, 0]
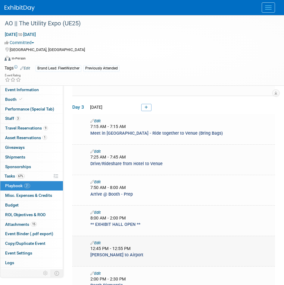
click at [99, 240] on link "Edit" at bounding box center [95, 242] width 10 height 5
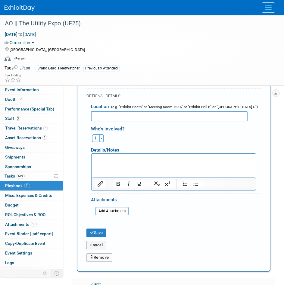
scroll to position [736, 0]
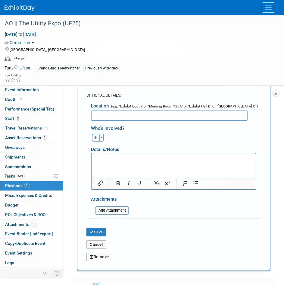
click at [102, 254] on button "Remove" at bounding box center [100, 256] width 26 height 8
click at [131, 257] on link "Yes" at bounding box center [132, 262] width 17 height 10
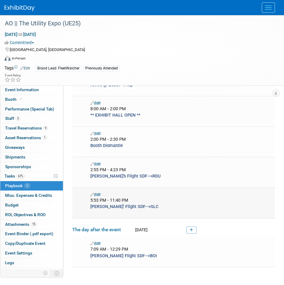
scroll to position [570, 0]
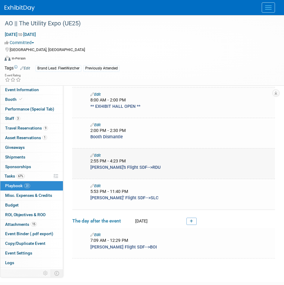
click at [96, 153] on link "Edit" at bounding box center [95, 155] width 10 height 5
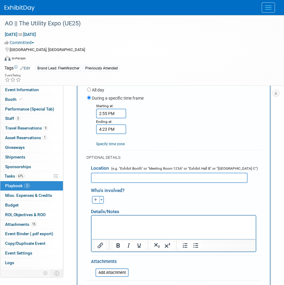
scroll to position [766, 0]
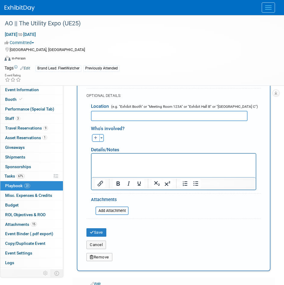
click at [106, 255] on button "Remove" at bounding box center [100, 257] width 26 height 8
click at [134, 260] on link "Yes" at bounding box center [132, 262] width 17 height 10
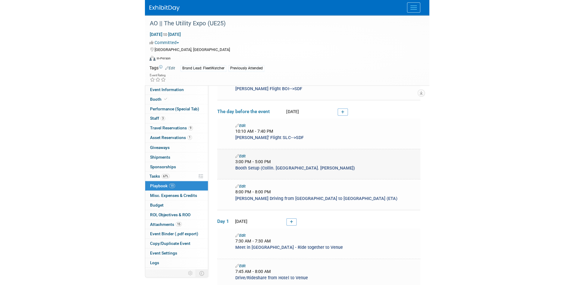
scroll to position [0, 0]
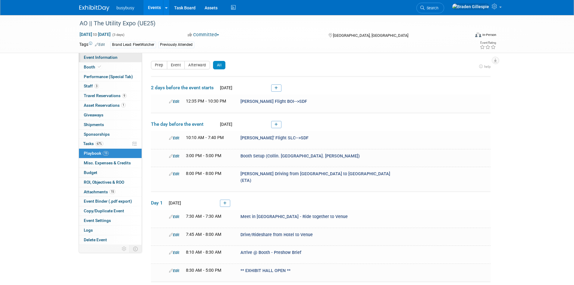
click at [107, 54] on link "Event Information" at bounding box center [110, 57] width 63 height 9
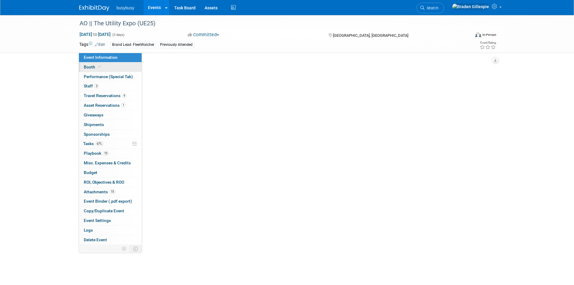
select select "AlignOps"
select select "Member"
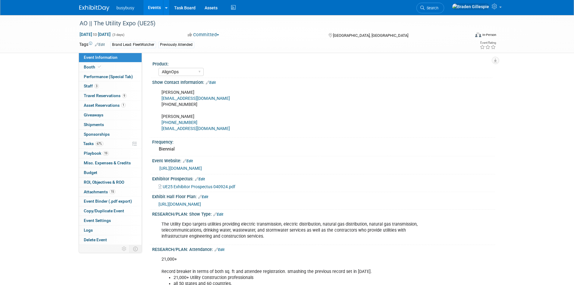
click at [201, 203] on span "https://aem.expocad.com/Events/ue25v2/index.html" at bounding box center [180, 204] width 43 height 5
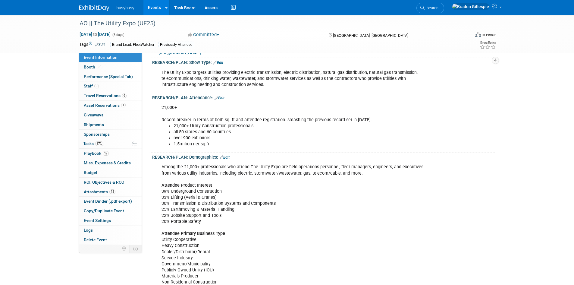
scroll to position [181, 0]
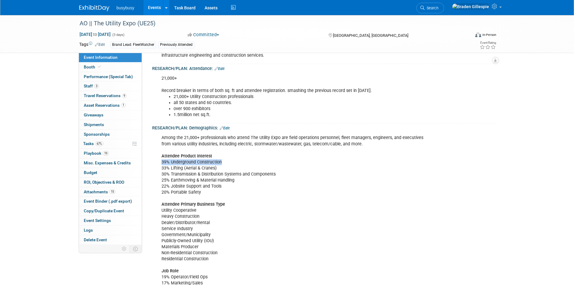
drag, startPoint x: 161, startPoint y: 161, endPoint x: 221, endPoint y: 163, distance: 59.7
click at [221, 163] on div "Among the 21,000+ professionals who attend The Utility Expo are field operation…" at bounding box center [293, 226] width 272 height 188
click at [228, 164] on div "Among the 21,000+ professionals who attend The Utility Expo are field operation…" at bounding box center [293, 226] width 272 height 188
drag, startPoint x: 218, startPoint y: 162, endPoint x: 168, endPoint y: 159, distance: 50.1
click at [168, 159] on div "Among the 21,000+ professionals who attend The Utility Expo are field operation…" at bounding box center [293, 226] width 272 height 188
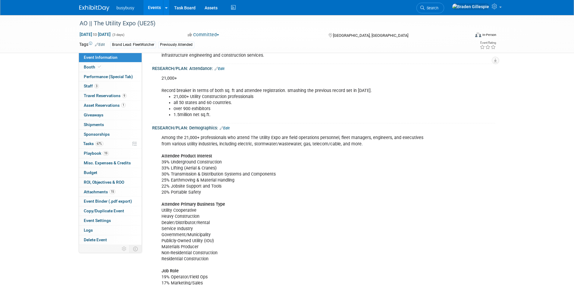
click at [231, 167] on div "Among the 21,000+ professionals who attend The Utility Expo are field operation…" at bounding box center [293, 226] width 272 height 188
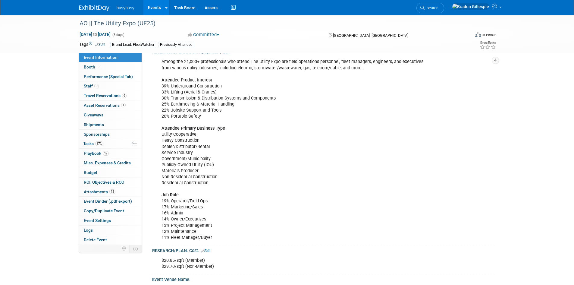
scroll to position [271, 0]
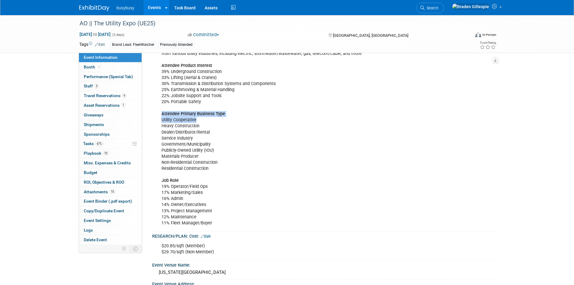
drag, startPoint x: 161, startPoint y: 114, endPoint x: 225, endPoint y: 119, distance: 63.5
click at [225, 119] on div "Among the 21,000+ professionals who attend The Utility Expo are field operation…" at bounding box center [293, 135] width 272 height 188
click at [207, 118] on div "Among the 21,000+ professionals who attend The Utility Expo are field operation…" at bounding box center [293, 135] width 272 height 188
click at [159, 118] on div "Among the 21,000+ professionals who attend The Utility Expo are field operation…" at bounding box center [293, 135] width 272 height 188
drag, startPoint x: 161, startPoint y: 119, endPoint x: 165, endPoint y: 120, distance: 4.6
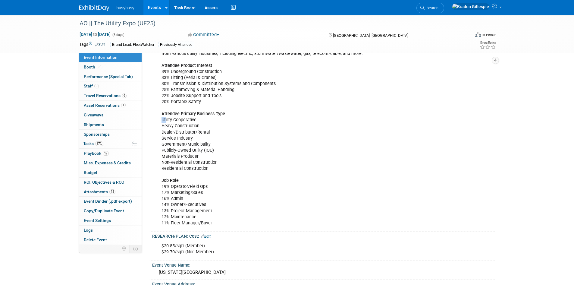
click at [165, 120] on div "Among the 21,000+ professionals who attend The Utility Expo are field operation…" at bounding box center [293, 135] width 272 height 188
click at [158, 119] on div "Among the 21,000+ professionals who attend The Utility Expo are field operation…" at bounding box center [293, 135] width 272 height 188
drag, startPoint x: 160, startPoint y: 119, endPoint x: 197, endPoint y: 119, distance: 37.1
click at [197, 119] on div "Among the 21,000+ professionals who attend The Utility Expo are field operation…" at bounding box center [293, 135] width 272 height 188
click at [161, 125] on div "Among the 21,000+ professionals who attend The Utility Expo are field operation…" at bounding box center [293, 135] width 272 height 188
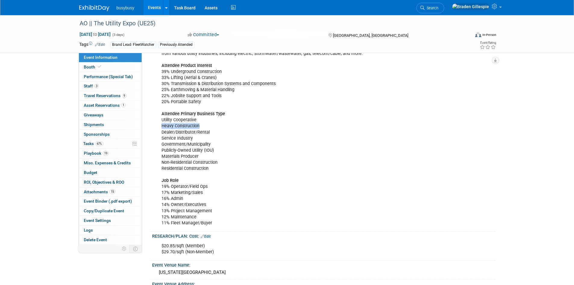
drag, startPoint x: 161, startPoint y: 125, endPoint x: 189, endPoint y: 128, distance: 28.2
click at [189, 127] on div "Among the 21,000+ professionals who attend The Utility Expo are field operation…" at bounding box center [293, 135] width 272 height 188
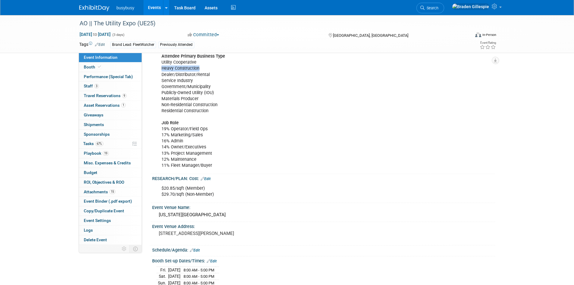
scroll to position [332, 0]
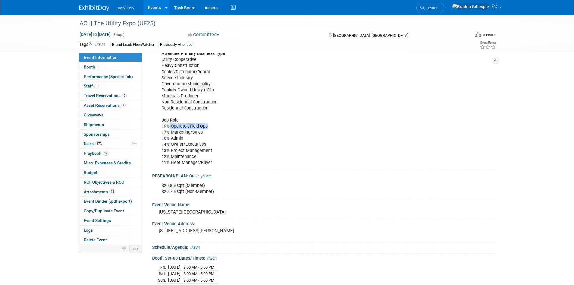
drag, startPoint x: 208, startPoint y: 127, endPoint x: 169, endPoint y: 127, distance: 39.2
click at [169, 127] on div "Among the 21,000+ professionals who attend The Utility Expo are field operation…" at bounding box center [293, 75] width 272 height 188
drag, startPoint x: 169, startPoint y: 139, endPoint x: 205, endPoint y: 145, distance: 35.8
click at [205, 145] on div "Among the 21,000+ professionals who attend The Utility Expo are field operation…" at bounding box center [293, 75] width 272 height 188
click at [207, 144] on div "Among the 21,000+ professionals who attend The Utility Expo are field operation…" at bounding box center [293, 75] width 272 height 188
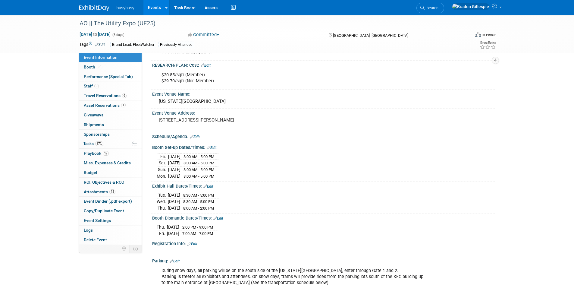
scroll to position [482, 0]
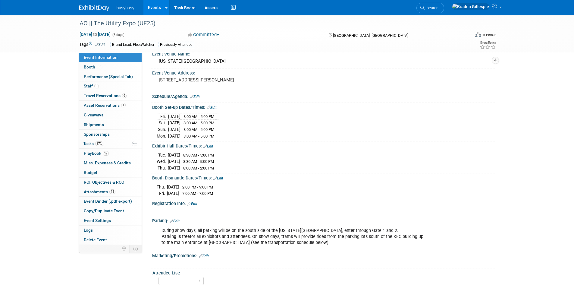
drag, startPoint x: 159, startPoint y: 154, endPoint x: 226, endPoint y: 162, distance: 67.7
click at [219, 162] on tbody "Tue. Oct 7, 2025 8:30 AM - 5:00 PM Wed. Oct 8, 2025 8:30 AM - 5:00 PM Thu." at bounding box center [188, 161] width 62 height 19
drag, startPoint x: 226, startPoint y: 166, endPoint x: 155, endPoint y: 166, distance: 70.6
click at [155, 166] on div "Tue. Oct 7, 2025 8:30 AM - 5:00 PM Wed. Oct 8, 2025 8:30 AM - 5:00 PM" at bounding box center [323, 160] width 343 height 23
click at [157, 166] on td "Thu." at bounding box center [162, 168] width 11 height 6
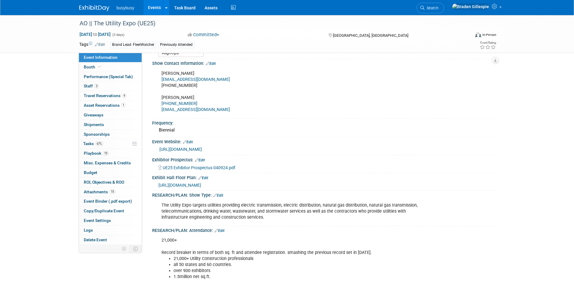
scroll to position [60, 0]
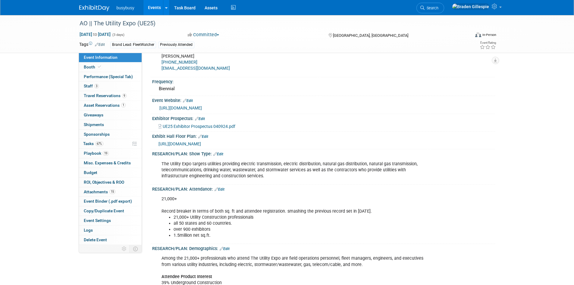
click at [187, 144] on span "https://aem.expocad.com/Events/ue25v2/index.html" at bounding box center [180, 143] width 43 height 5
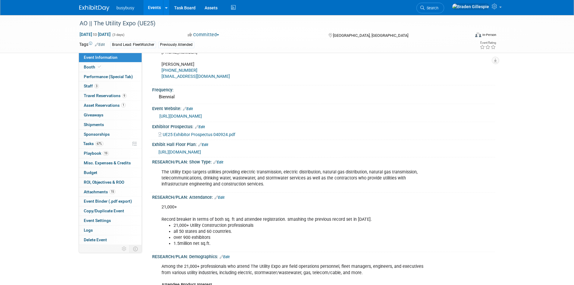
scroll to position [30, 0]
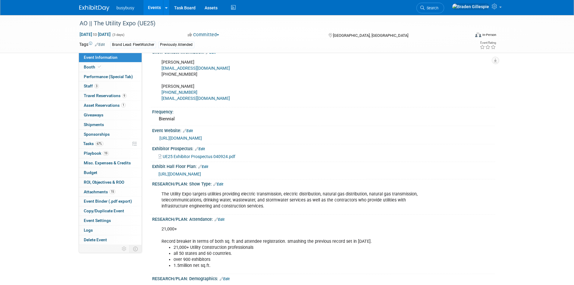
click at [191, 172] on span "https://aem.expocad.com/Events/ue25v2/index.html" at bounding box center [180, 174] width 43 height 5
click at [196, 175] on span "https://aem.expocad.com/Events/ue25v2/index.html" at bounding box center [180, 174] width 43 height 5
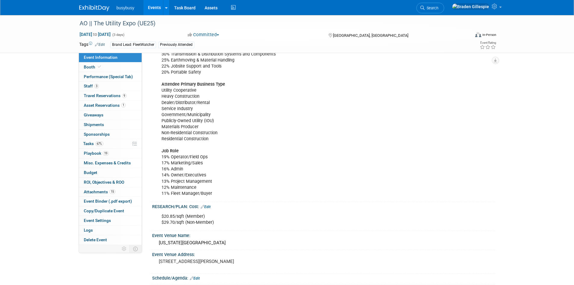
scroll to position [301, 0]
drag, startPoint x: 162, startPoint y: 83, endPoint x: 233, endPoint y: 84, distance: 70.6
click at [233, 84] on div "Among the 21,000+ professionals who attend The Utility Expo are field operation…" at bounding box center [293, 105] width 272 height 188
click at [162, 91] on div "Among the 21,000+ professionals who attend The Utility Expo are field operation…" at bounding box center [293, 105] width 272 height 188
click at [162, 90] on div "Among the 21,000+ professionals who attend The Utility Expo are field operation…" at bounding box center [293, 105] width 272 height 188
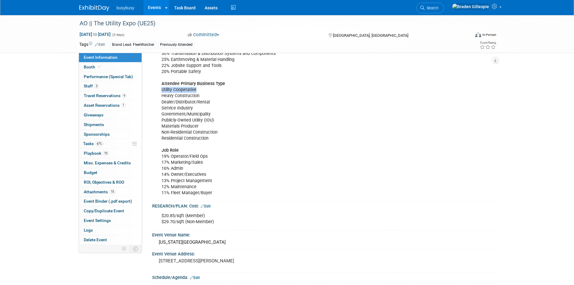
drag, startPoint x: 162, startPoint y: 90, endPoint x: 185, endPoint y: 91, distance: 22.9
click at [185, 91] on div "Among the 21,000+ professionals who attend The Utility Expo are field operation…" at bounding box center [293, 105] width 272 height 188
click at [162, 90] on div "Among the 21,000+ professionals who attend The Utility Expo are field operation…" at bounding box center [293, 105] width 272 height 188
drag, startPoint x: 162, startPoint y: 90, endPoint x: 167, endPoint y: 90, distance: 5.4
click at [167, 90] on div "Among the 21,000+ professionals who attend The Utility Expo are field operation…" at bounding box center [293, 105] width 272 height 188
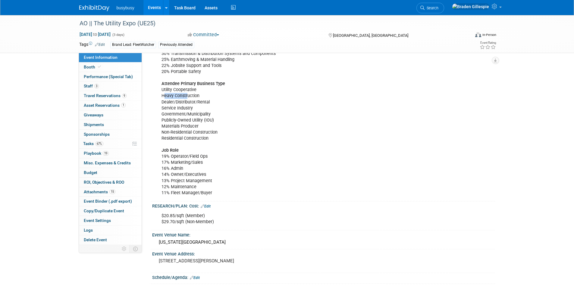
drag, startPoint x: 163, startPoint y: 96, endPoint x: 188, endPoint y: 96, distance: 25.3
click at [188, 96] on div "Among the 21,000+ professionals who attend The Utility Expo are field operation…" at bounding box center [293, 105] width 272 height 188
click at [160, 105] on div "Among the 21,000+ professionals who attend The Utility Expo are field operation…" at bounding box center [293, 105] width 272 height 188
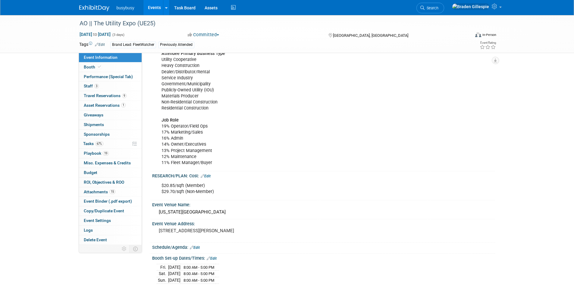
scroll to position [362, 0]
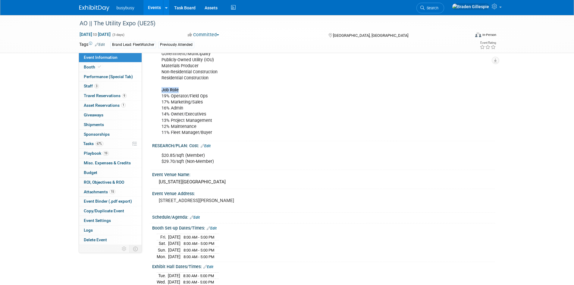
drag, startPoint x: 184, startPoint y: 90, endPoint x: 159, endPoint y: 92, distance: 25.1
click at [159, 92] on div "Among the 21,000+ professionals who attend The Utility Expo are field operation…" at bounding box center [293, 45] width 272 height 188
drag, startPoint x: 208, startPoint y: 115, endPoint x: 163, endPoint y: 109, distance: 45.5
click at [163, 109] on div "Among the 21,000+ professionals who attend The Utility Expo are field operation…" at bounding box center [293, 45] width 272 height 188
click at [208, 114] on div "Among the 21,000+ professionals who attend The Utility Expo are field operation…" at bounding box center [293, 45] width 272 height 188
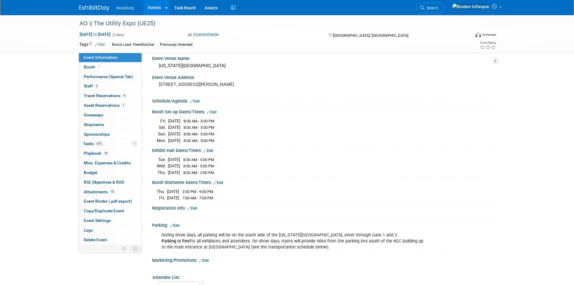
scroll to position [513, 0]
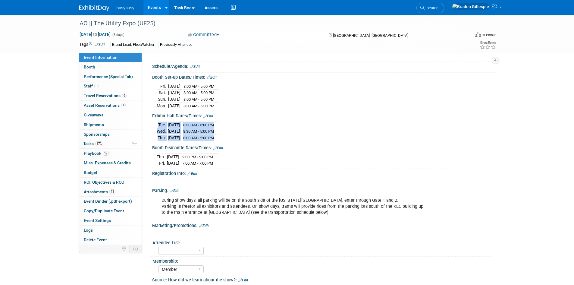
drag, startPoint x: 226, startPoint y: 136, endPoint x: 155, endPoint y: 125, distance: 71.2
click at [155, 125] on div "Tue. Oct 7, 2025 8:30 AM - 5:00 PM Wed. Oct 8, 2025 8:30 AM - 5:00 PM" at bounding box center [323, 129] width 343 height 23
click at [238, 115] on div "Exhibit Hall Dates/Times: Edit" at bounding box center [323, 115] width 343 height 8
click at [111, 153] on link "19 Playbook 19" at bounding box center [110, 153] width 63 height 9
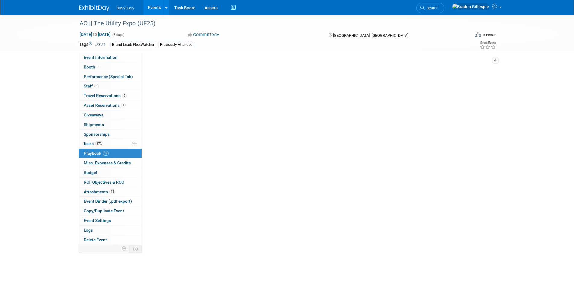
scroll to position [0, 0]
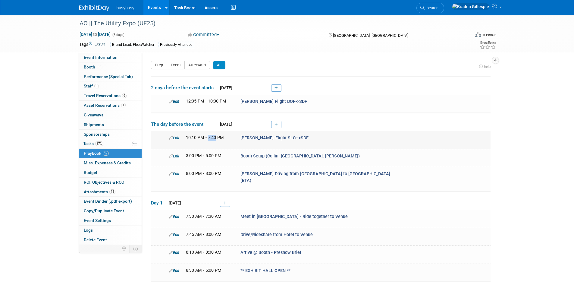
drag, startPoint x: 216, startPoint y: 137, endPoint x: 208, endPoint y: 138, distance: 8.2
click at [208, 138] on span "10:10 AM - 7:40 PM" at bounding box center [205, 137] width 38 height 5
drag, startPoint x: 186, startPoint y: 156, endPoint x: 221, endPoint y: 156, distance: 35.0
click at [221, 156] on div "3:00 PM - 5:00 PM" at bounding box center [209, 156] width 46 height 6
click at [191, 156] on span "3:00 PM - 5:00 PM" at bounding box center [204, 155] width 36 height 5
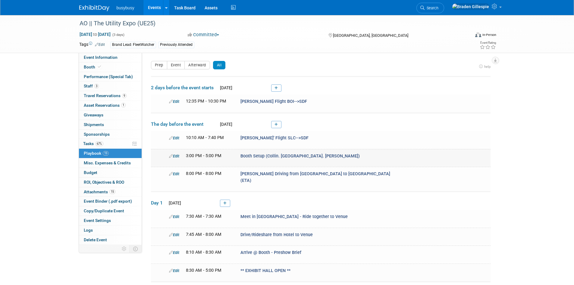
click at [194, 156] on span "3:00 PM - 5:00 PM" at bounding box center [204, 155] width 36 height 5
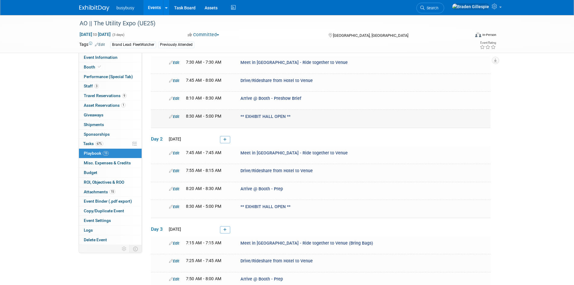
scroll to position [121, 0]
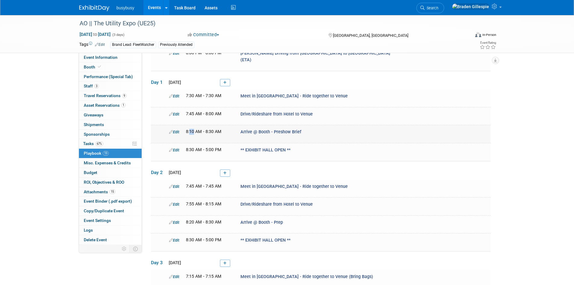
drag, startPoint x: 194, startPoint y: 124, endPoint x: 190, endPoint y: 124, distance: 3.9
click at [190, 129] on span "8:10 AM - 8:30 AM" at bounding box center [204, 131] width 36 height 5
click at [211, 129] on span "8:10 AM - 8:30 AM" at bounding box center [204, 131] width 36 height 5
drag, startPoint x: 193, startPoint y: 87, endPoint x: 186, endPoint y: 88, distance: 6.7
click at [186, 93] on span "7:30 AM - 7:30 AM" at bounding box center [204, 95] width 36 height 5
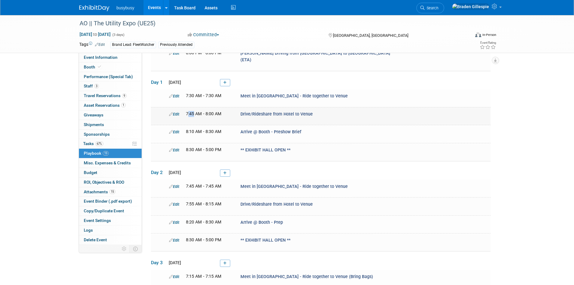
drag, startPoint x: 194, startPoint y: 106, endPoint x: 187, endPoint y: 106, distance: 7.0
click at [187, 111] on span "7:45 AM - 8:00 AM" at bounding box center [204, 113] width 36 height 5
drag, startPoint x: 194, startPoint y: 179, endPoint x: 186, endPoint y: 180, distance: 7.9
click at [186, 184] on span "7:45 AM - 7:45 AM" at bounding box center [204, 186] width 36 height 5
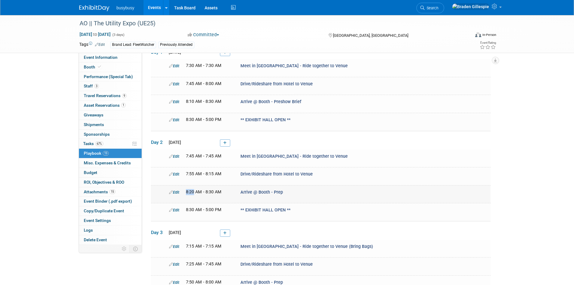
drag, startPoint x: 194, startPoint y: 182, endPoint x: 181, endPoint y: 182, distance: 13.0
click at [181, 189] on div "8:20 AM - 8:30 AM" at bounding box center [208, 192] width 55 height 6
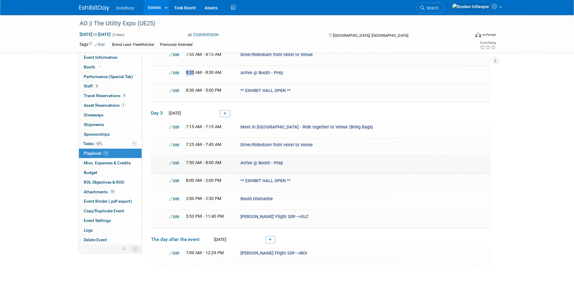
scroll to position [241, 0]
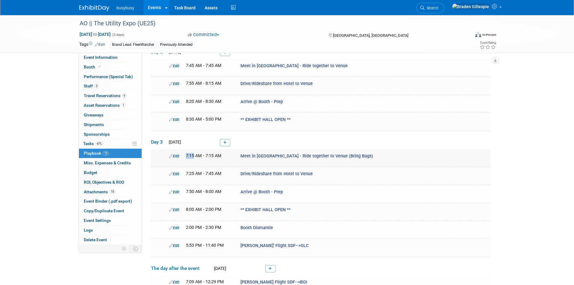
drag, startPoint x: 187, startPoint y: 148, endPoint x: 194, endPoint y: 149, distance: 7.0
click at [194, 153] on span "7:15 AM - 7:15 AM" at bounding box center [204, 155] width 36 height 5
drag, startPoint x: 183, startPoint y: 182, endPoint x: 191, endPoint y: 183, distance: 8.8
click at [191, 189] on div "7:50 AM - 8:00 AM" at bounding box center [208, 192] width 55 height 6
drag, startPoint x: 187, startPoint y: 201, endPoint x: 200, endPoint y: 200, distance: 12.7
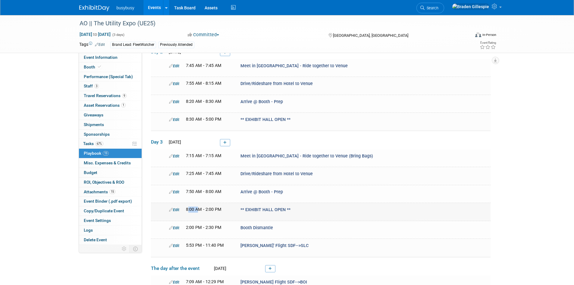
click at [200, 207] on span "8:00 AM - 2:00 PM" at bounding box center [204, 209] width 36 height 5
drag, startPoint x: 213, startPoint y: 218, endPoint x: 210, endPoint y: 218, distance: 3.3
click at [209, 225] on span "2:00 PM - 2:30 PM" at bounding box center [204, 227] width 36 height 5
click at [222, 225] on div "2:00 PM - 2:30 PM" at bounding box center [209, 228] width 46 height 6
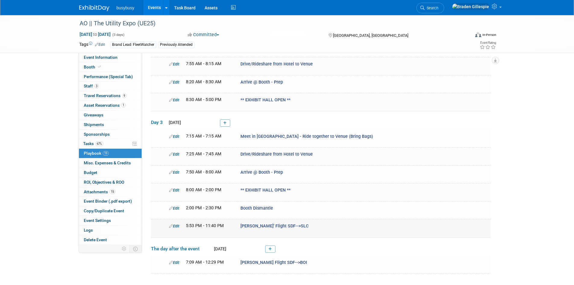
scroll to position [271, 0]
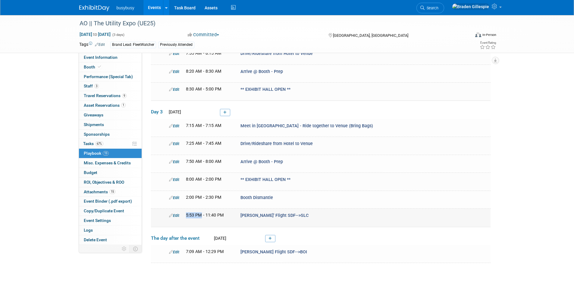
drag, startPoint x: 185, startPoint y: 205, endPoint x: 202, endPoint y: 205, distance: 17.2
click at [202, 212] on div "5:53 PM - 11:40 PM" at bounding box center [208, 215] width 55 height 6
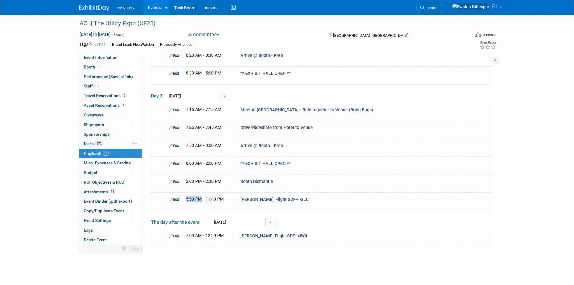
scroll to position [301, 0]
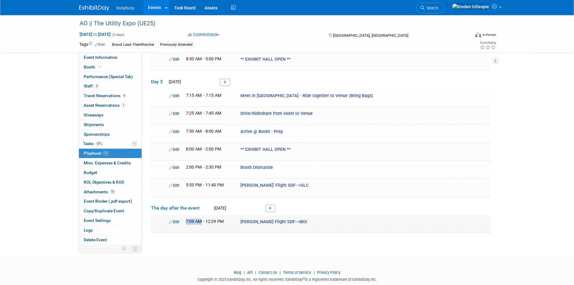
drag, startPoint x: 201, startPoint y: 213, endPoint x: 174, endPoint y: 212, distance: 26.8
click at [173, 219] on div "Edit 7:09 AM - 12:29 PM Tucker's Flight SDF-->BOI" at bounding box center [329, 222] width 328 height 6
click at [181, 219] on div "7:09 AM - 12:29 PM" at bounding box center [208, 222] width 55 height 6
click at [111, 96] on span "Travel Reservations 9" at bounding box center [105, 95] width 43 height 5
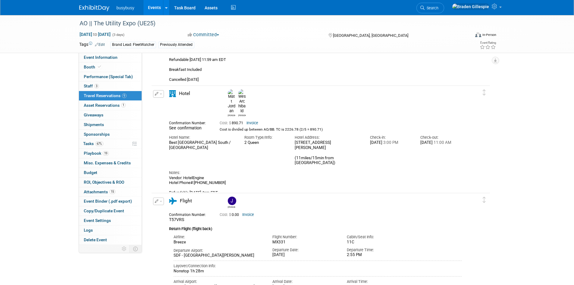
scroll to position [573, 0]
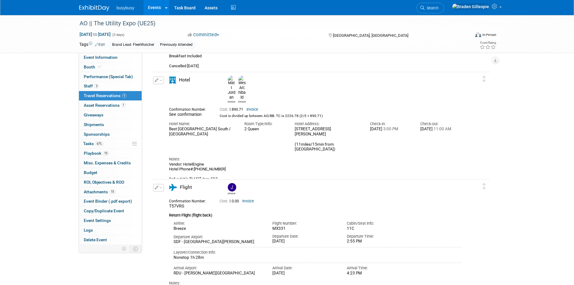
drag, startPoint x: 208, startPoint y: 173, endPoint x: 166, endPoint y: 175, distance: 42.9
click at [166, 177] on td "Delete Reservation Matt Wes See confirmation Cost: $" at bounding box center [317, 133] width 330 height 122
click at [214, 173] on div "Vendor: HotelEngine Hotel Phone#:+1 (502) 955-5533 Refundable 10/5 @ 4pm EDT Br…" at bounding box center [315, 177] width 293 height 30
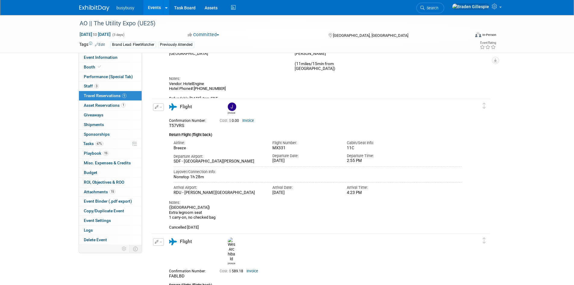
scroll to position [663, 0]
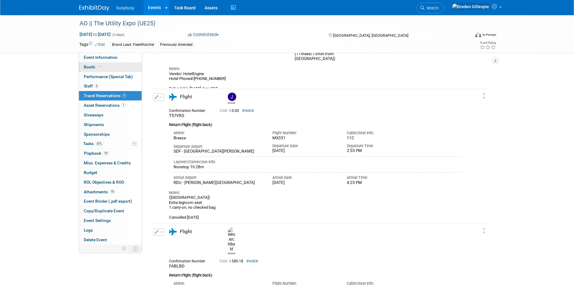
click at [112, 67] on link "Booth" at bounding box center [110, 66] width 63 height 9
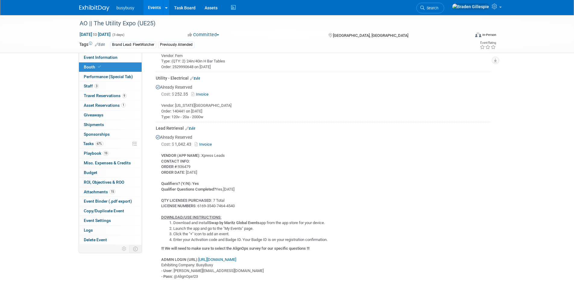
scroll to position [543, 0]
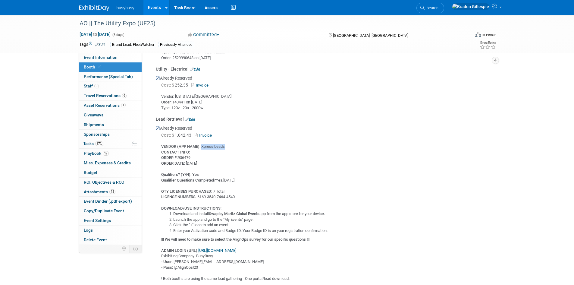
drag, startPoint x: 226, startPoint y: 146, endPoint x: 203, endPoint y: 146, distance: 23.5
click at [203, 146] on div "VENDOR (APP NAME) : Xpress Leads CONTACT INFO : ORDER # :936479 ORDER DATE : 10…" at bounding box center [323, 210] width 335 height 142
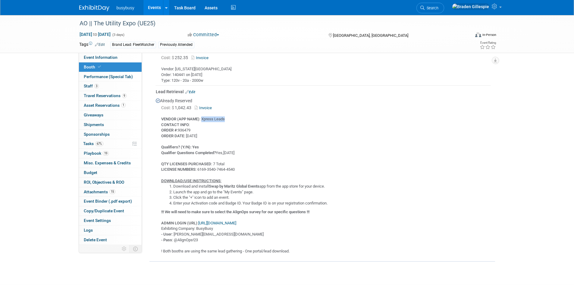
scroll to position [611, 0]
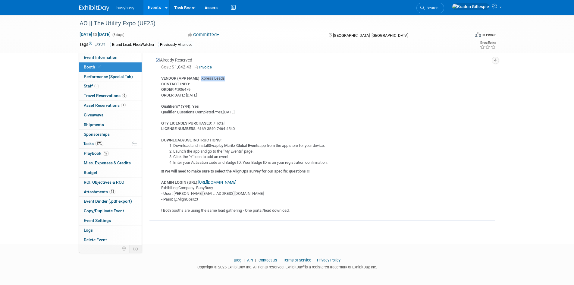
drag, startPoint x: 210, startPoint y: 144, endPoint x: 262, endPoint y: 145, distance: 51.3
click at [260, 145] on b "Swap by Maritz Global Events" at bounding box center [234, 145] width 51 height 5
drag, startPoint x: 242, startPoint y: 163, endPoint x: 229, endPoint y: 162, distance: 13.9
click at [229, 162] on li "Enter your Activation code and Badge ID. Your Badge ID is on your registration …" at bounding box center [331, 163] width 317 height 6
drag, startPoint x: 194, startPoint y: 160, endPoint x: 218, endPoint y: 161, distance: 24.7
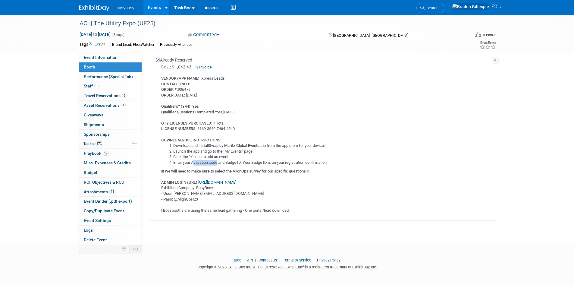
click at [218, 161] on li "Enter your Activation code and Badge ID. Your Badge ID is on your registration …" at bounding box center [331, 163] width 317 height 6
drag, startPoint x: 198, startPoint y: 128, endPoint x: 237, endPoint y: 127, distance: 38.6
click at [237, 127] on div "VENDOR (APP NAME) : Xpress Leads CONTACT INFO : ORDER # :936479 ORDER DATE : 10…" at bounding box center [323, 142] width 335 height 142
drag, startPoint x: 210, startPoint y: 145, endPoint x: 263, endPoint y: 145, distance: 52.8
click at [263, 145] on li "Download and install Swap by Maritz Global Events app from the app store for yo…" at bounding box center [331, 146] width 317 height 6
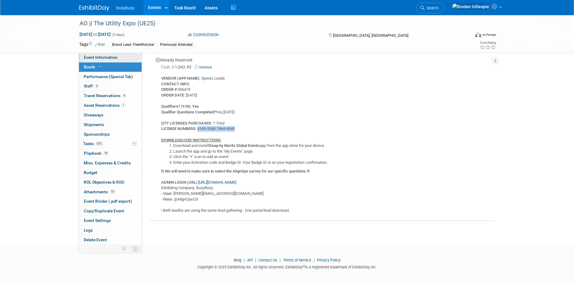
click at [97, 55] on span "Event Information" at bounding box center [101, 57] width 34 height 5
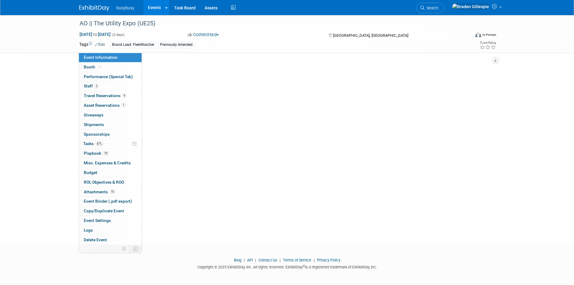
scroll to position [0, 0]
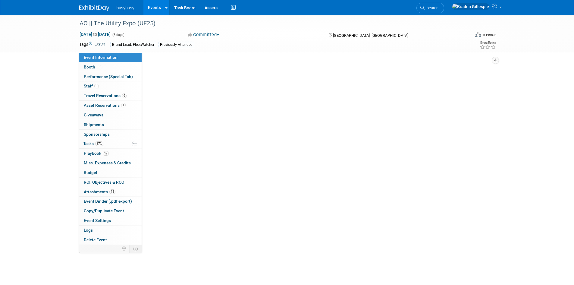
select select "AlignOps"
select select "Member"
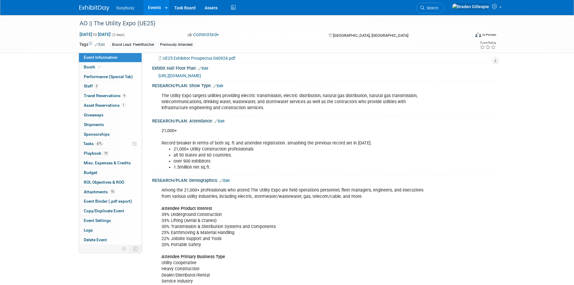
scroll to position [90, 0]
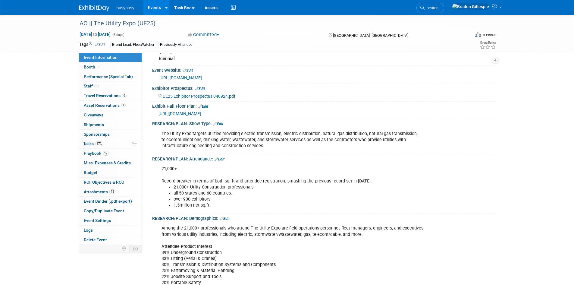
click at [95, 6] on img at bounding box center [94, 8] width 30 height 6
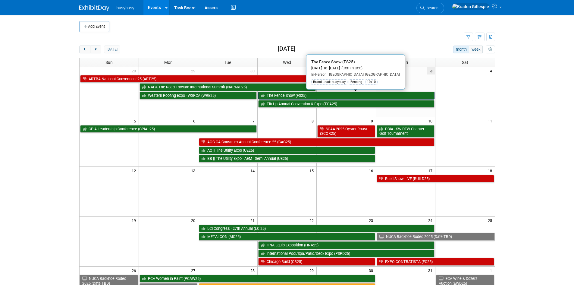
click at [311, 98] on link "The Fence Show (FS25)" at bounding box center [346, 96] width 177 height 8
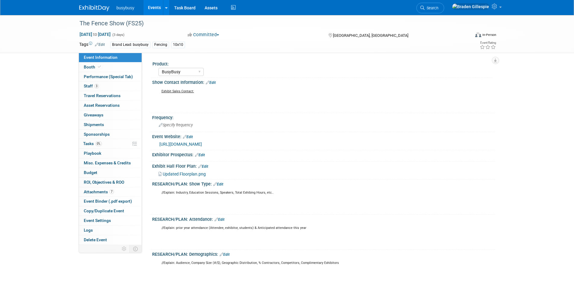
select select "BusyBusy"
click at [96, 82] on link "3 Staff 3" at bounding box center [110, 85] width 63 height 9
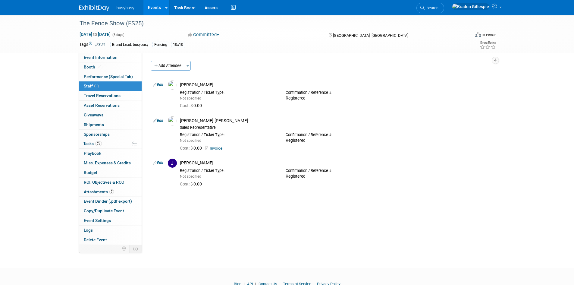
click at [94, 9] on img at bounding box center [94, 8] width 30 height 6
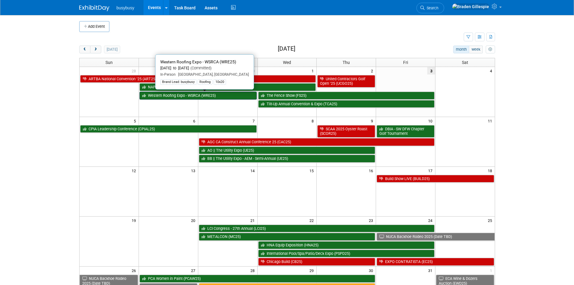
click at [213, 98] on link "Western Roofing Expo - WSRCA (WRE25)" at bounding box center [198, 96] width 117 height 8
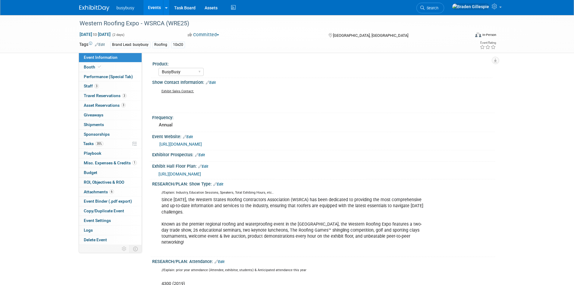
select select "BusyBusy"
click at [115, 100] on link "3 Travel Reservations 3" at bounding box center [110, 95] width 63 height 9
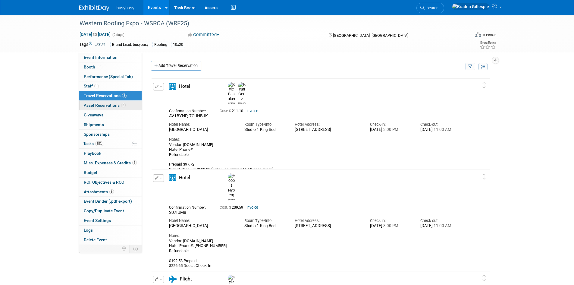
click at [115, 104] on span "Asset Reservations 3" at bounding box center [105, 105] width 42 height 5
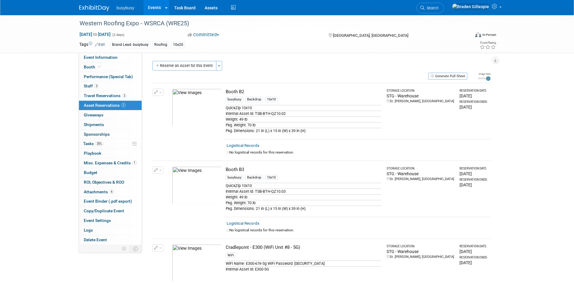
click at [86, 5] on img at bounding box center [94, 8] width 30 height 6
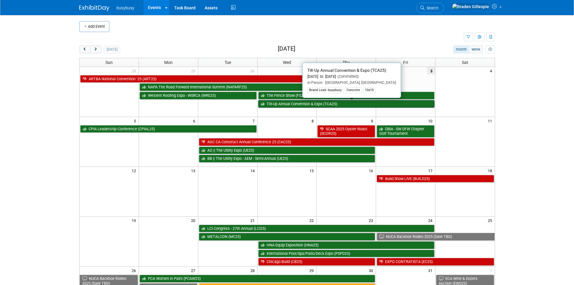
click at [327, 101] on link "Tilt-Up Annual Convention & Expo (TCA25)" at bounding box center [346, 104] width 177 height 8
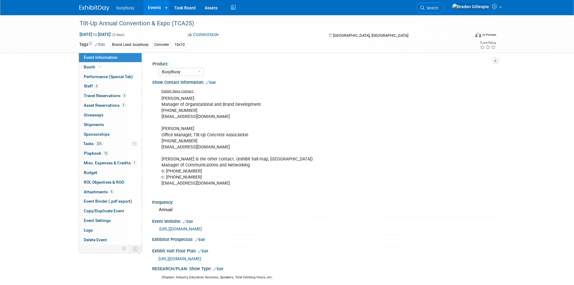
select select "BusyBusy"
click at [96, 106] on span "Asset Reservations 3" at bounding box center [105, 105] width 42 height 5
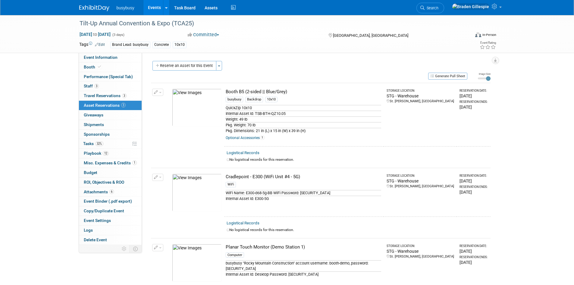
scroll to position [30, 0]
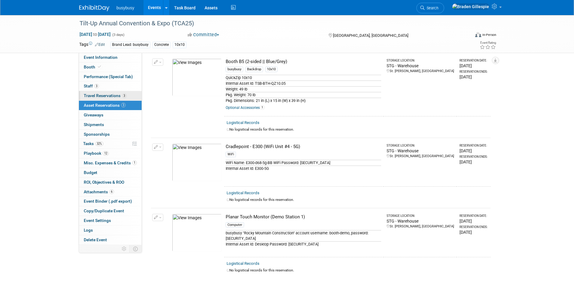
click at [111, 97] on span "Travel Reservations 3" at bounding box center [105, 95] width 43 height 5
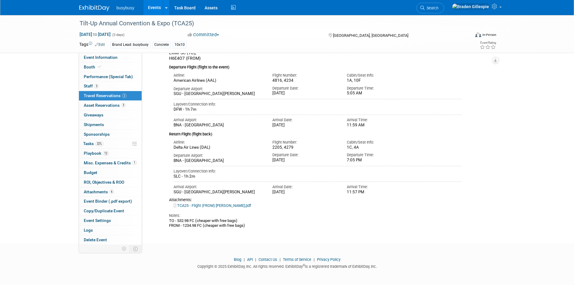
scroll to position [317, 0]
